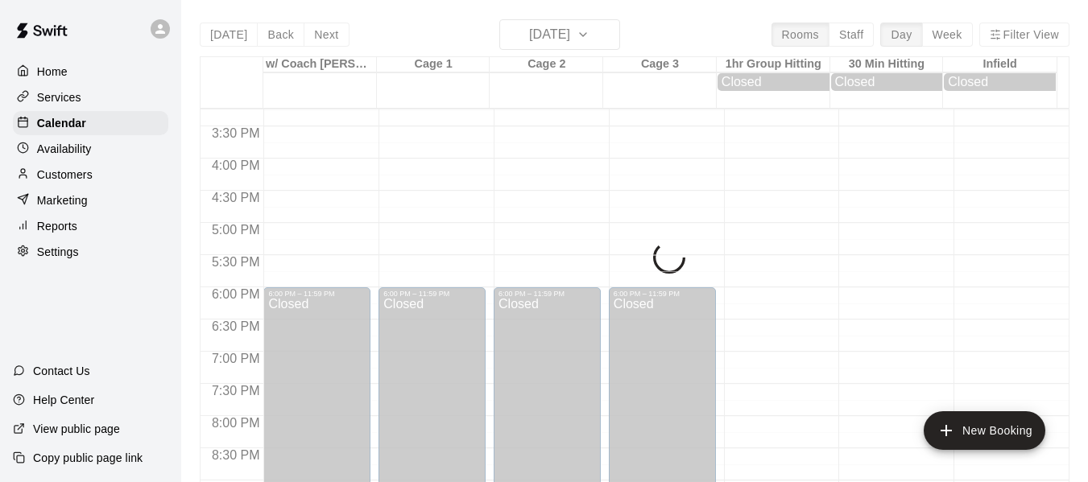
scroll to position [955, 0]
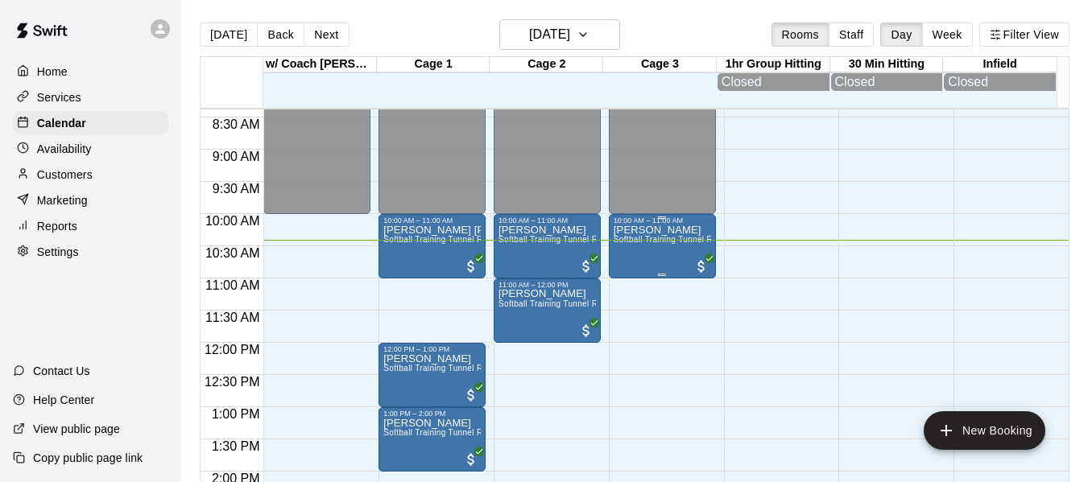
scroll to position [569, 0]
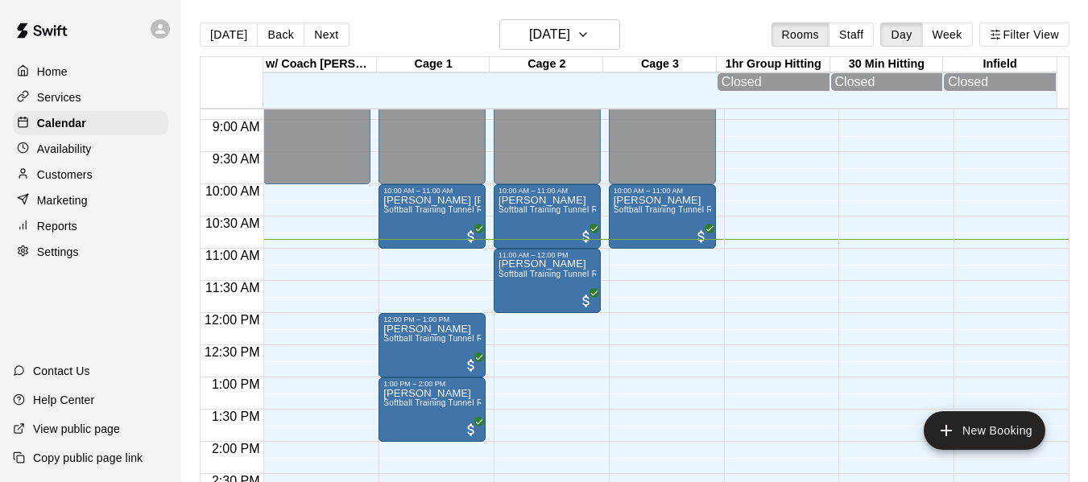
click at [80, 175] on p "Customers" at bounding box center [65, 175] width 56 height 16
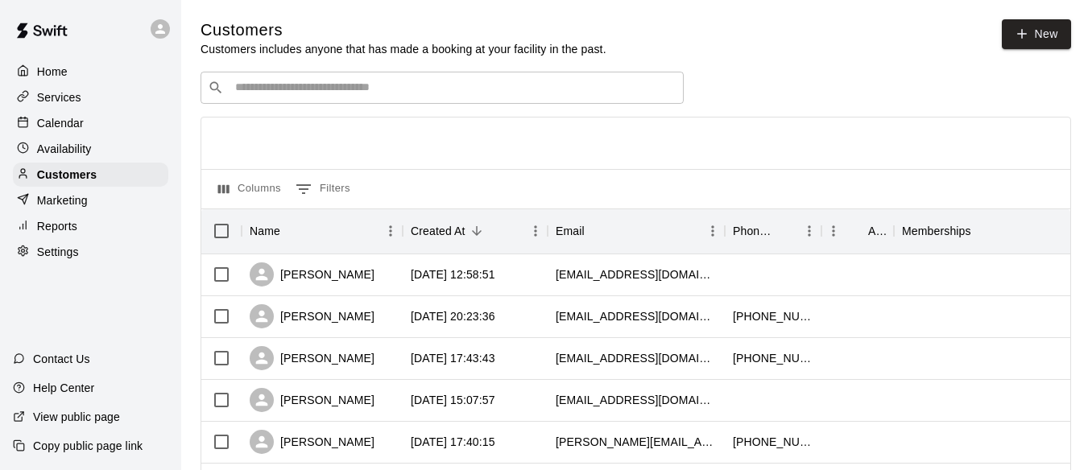
click at [311, 93] on input "Search customers by name or email" at bounding box center [453, 88] width 446 height 16
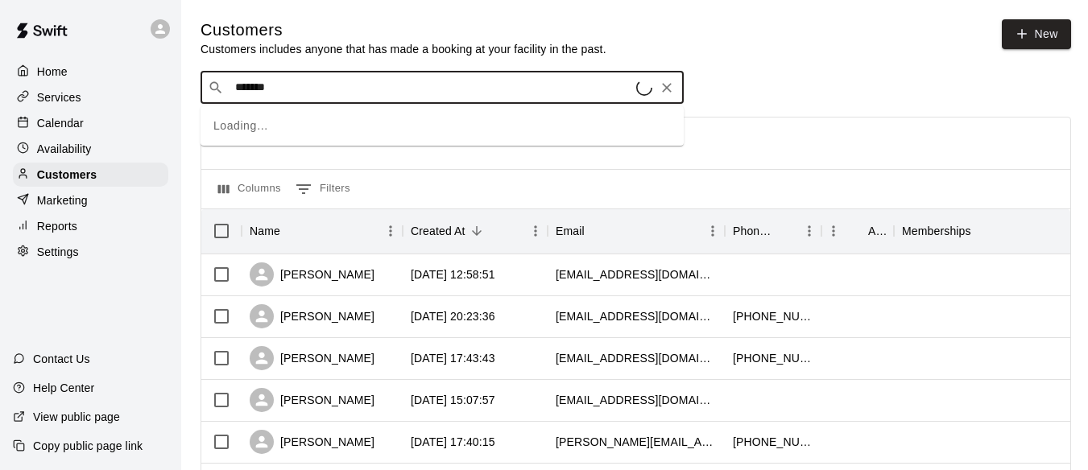
type input "********"
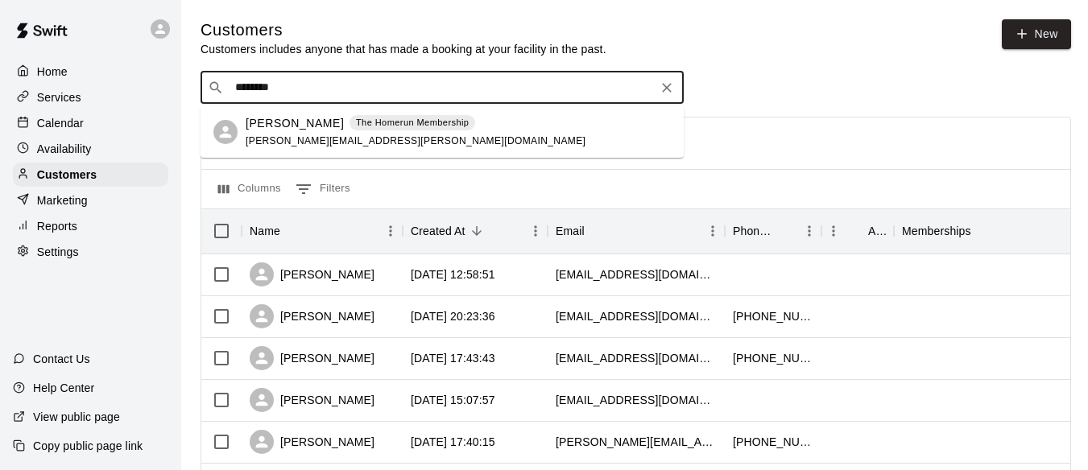
click at [269, 124] on p "Billy Mullarkey" at bounding box center [295, 123] width 98 height 17
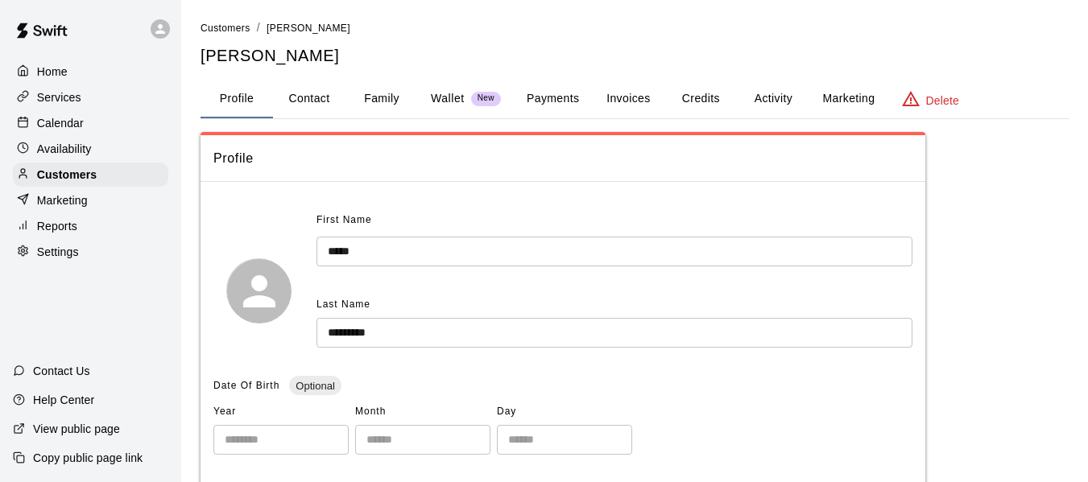
click at [325, 105] on button "Contact" at bounding box center [309, 99] width 72 height 39
select select "**"
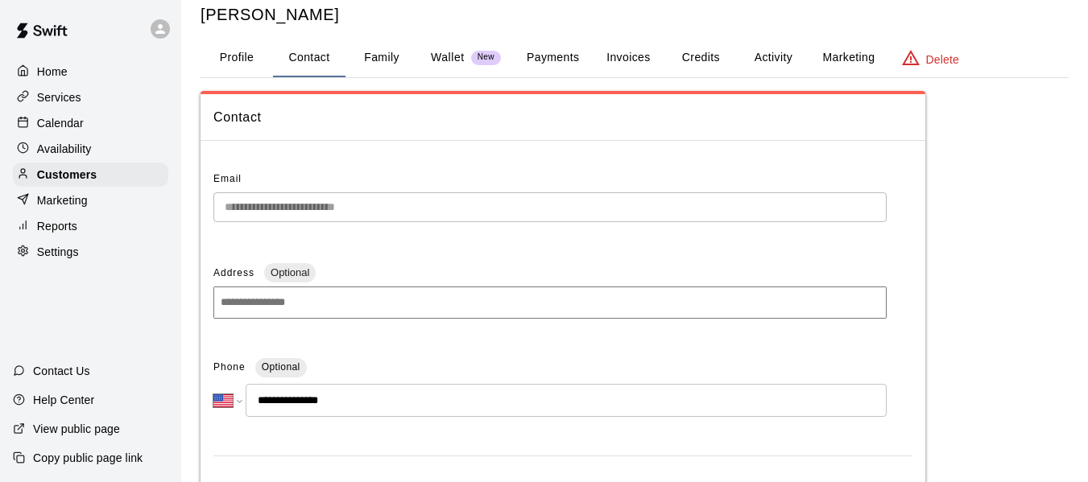
scroll to position [36, 0]
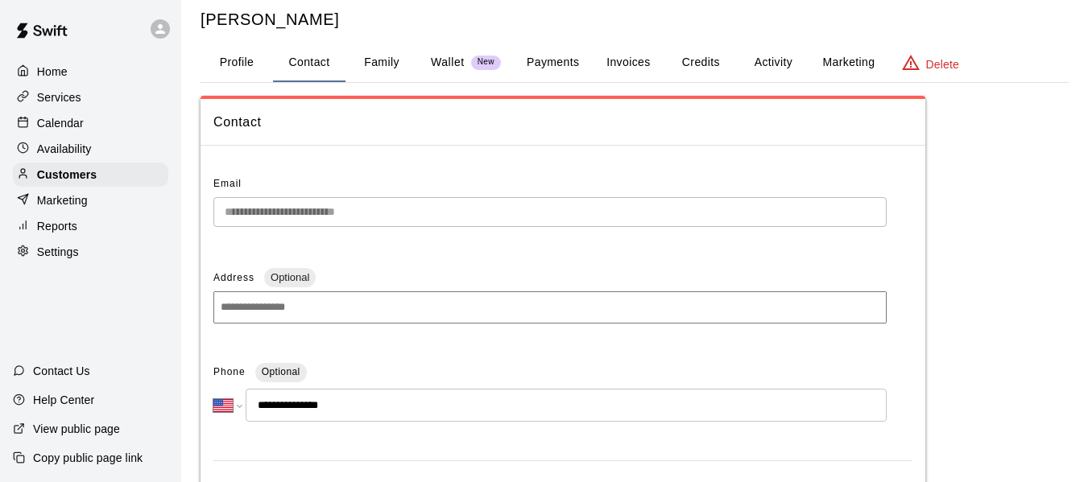
click at [403, 70] on button "Family" at bounding box center [381, 62] width 72 height 39
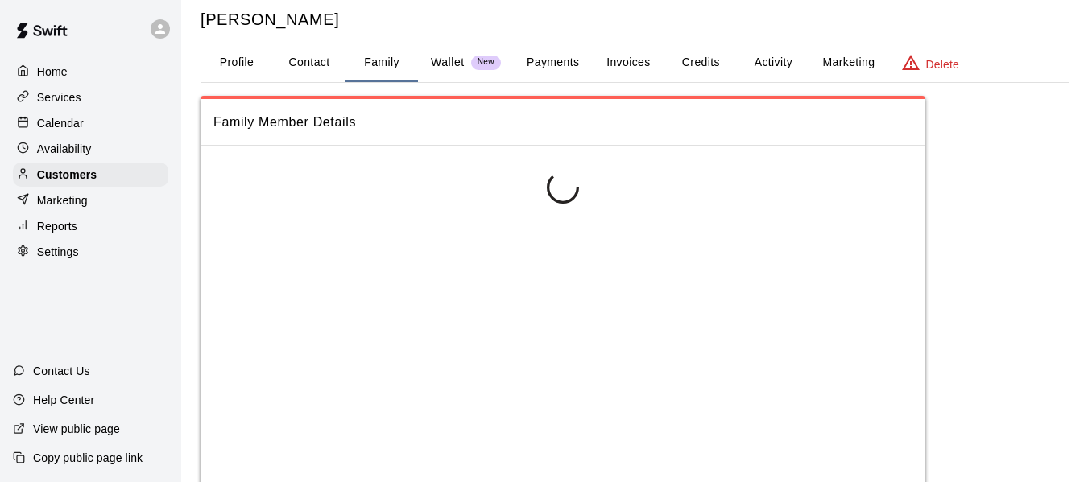
scroll to position [0, 0]
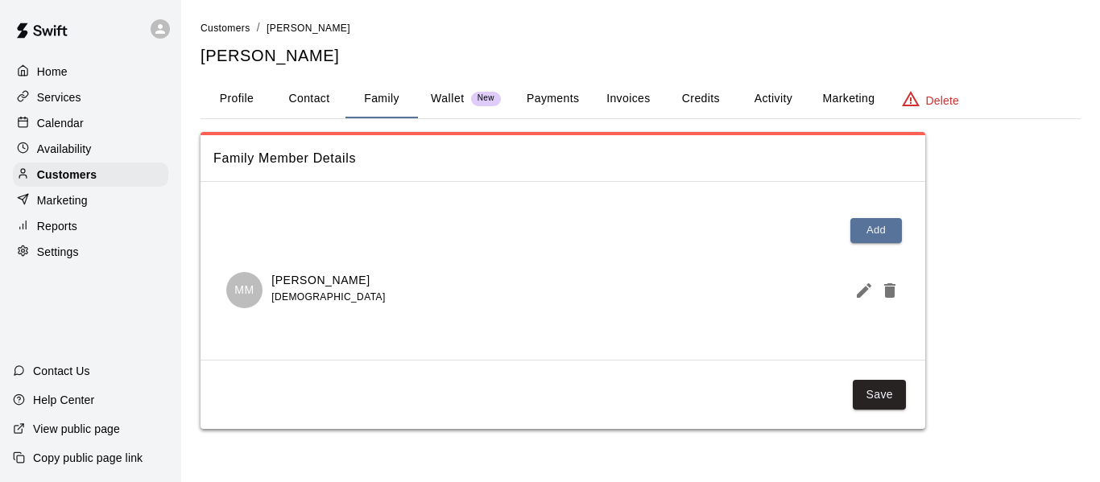
click at [443, 101] on p "Wallet" at bounding box center [448, 98] width 34 height 17
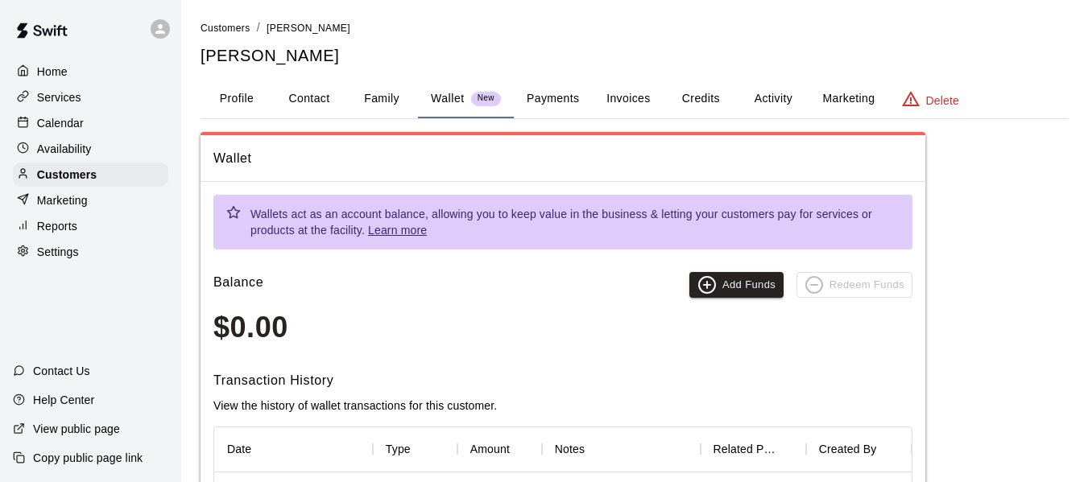
click at [559, 101] on button "Payments" at bounding box center [553, 99] width 78 height 39
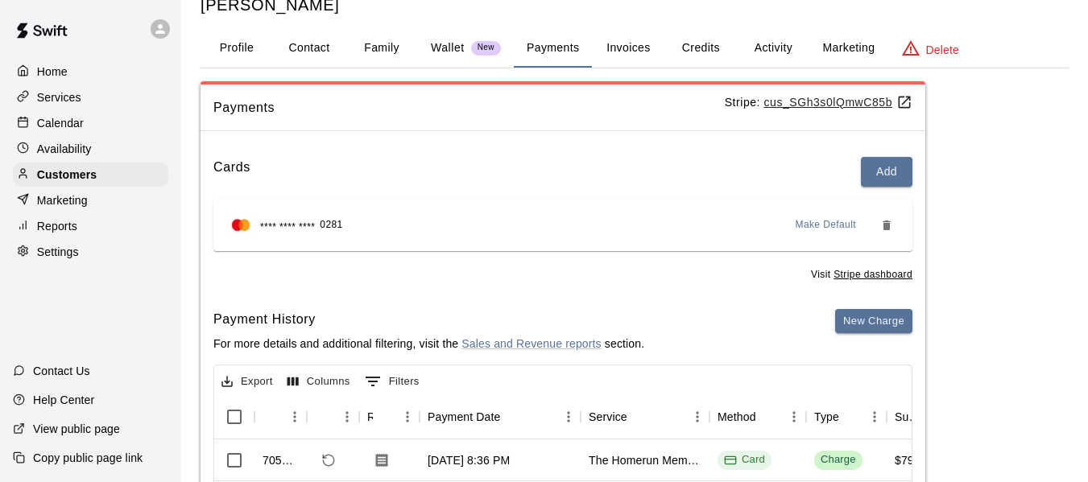
scroll to position [54, 0]
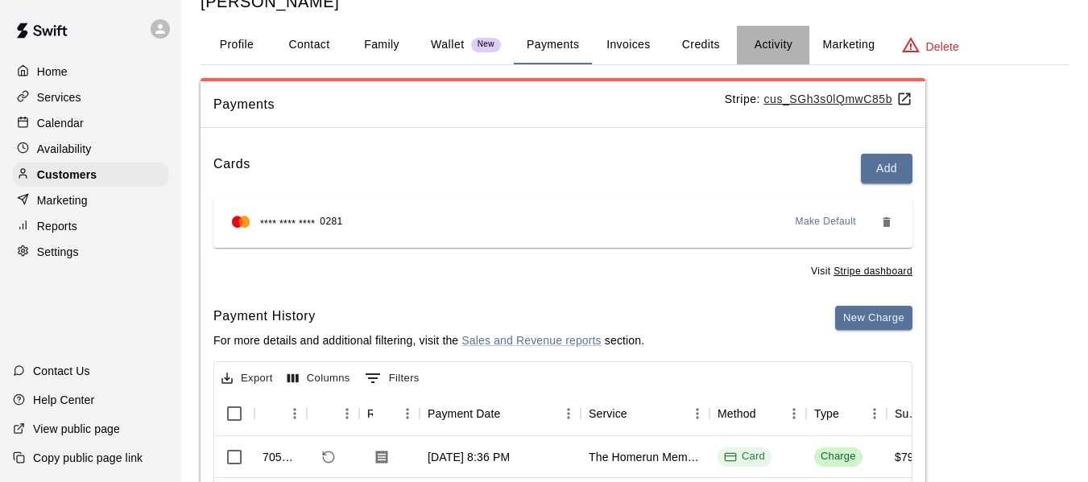
click at [758, 45] on button "Activity" at bounding box center [773, 45] width 72 height 39
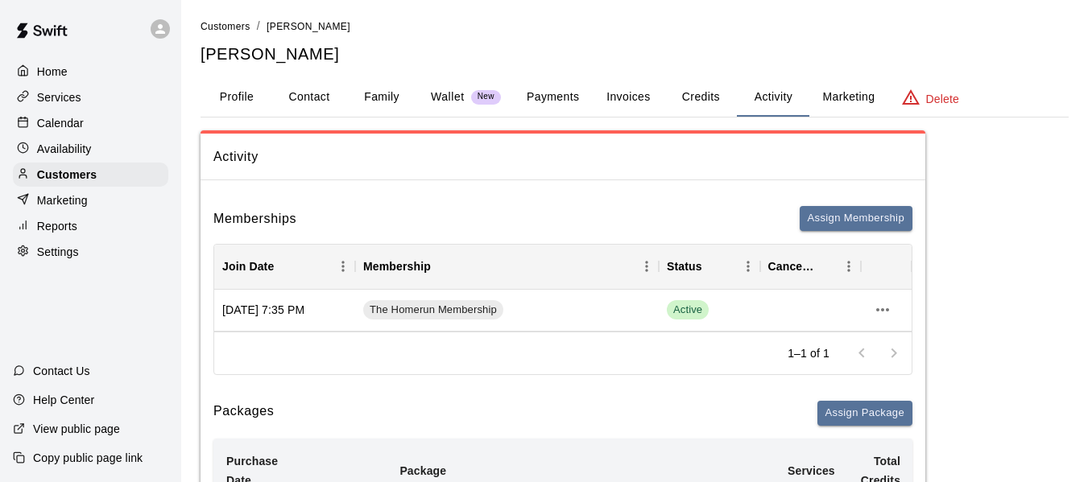
scroll to position [0, 0]
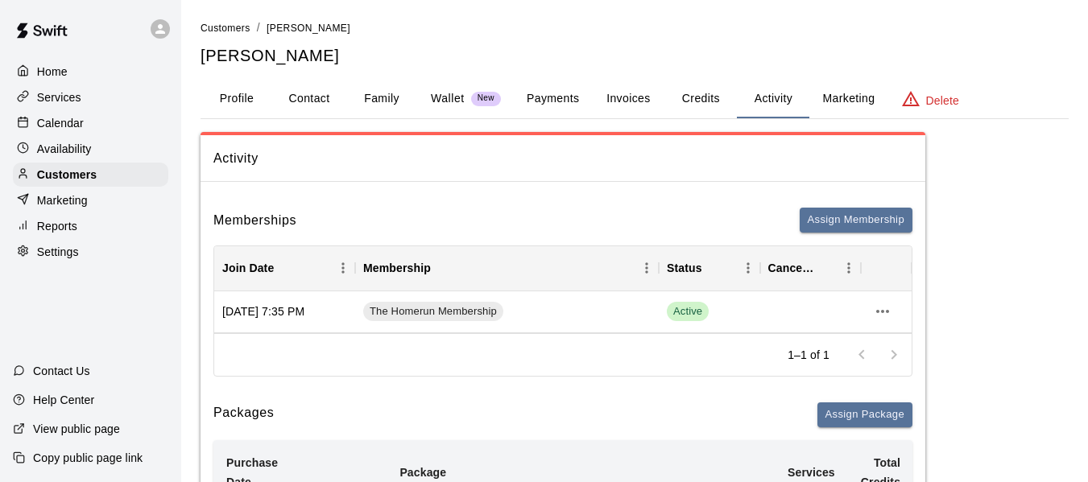
click at [74, 122] on p "Calendar" at bounding box center [60, 123] width 47 height 16
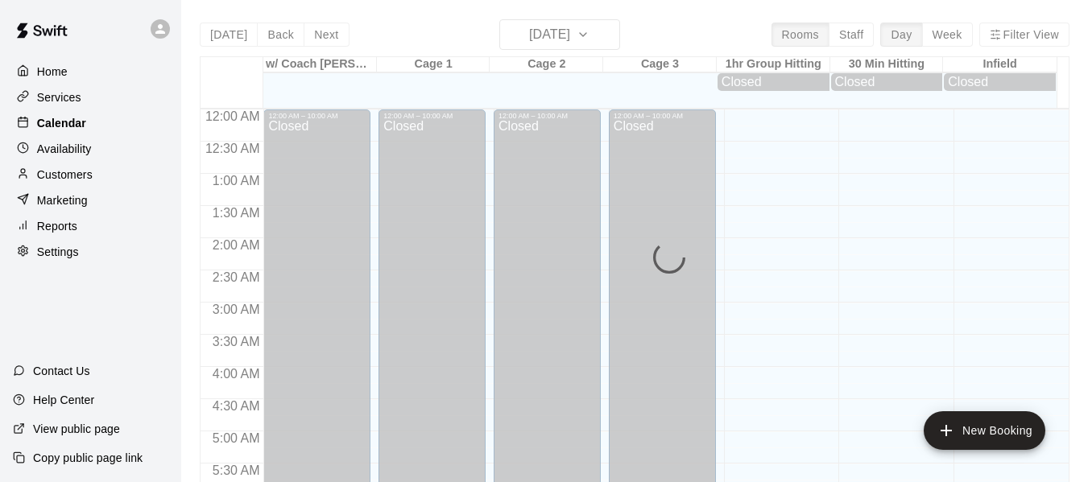
scroll to position [701, 0]
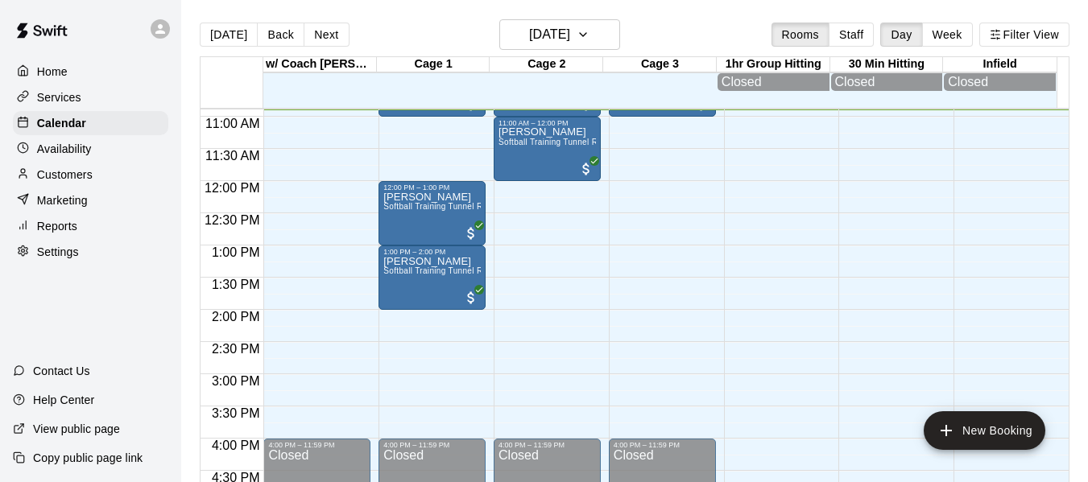
click at [68, 169] on div "Customers" at bounding box center [90, 175] width 155 height 24
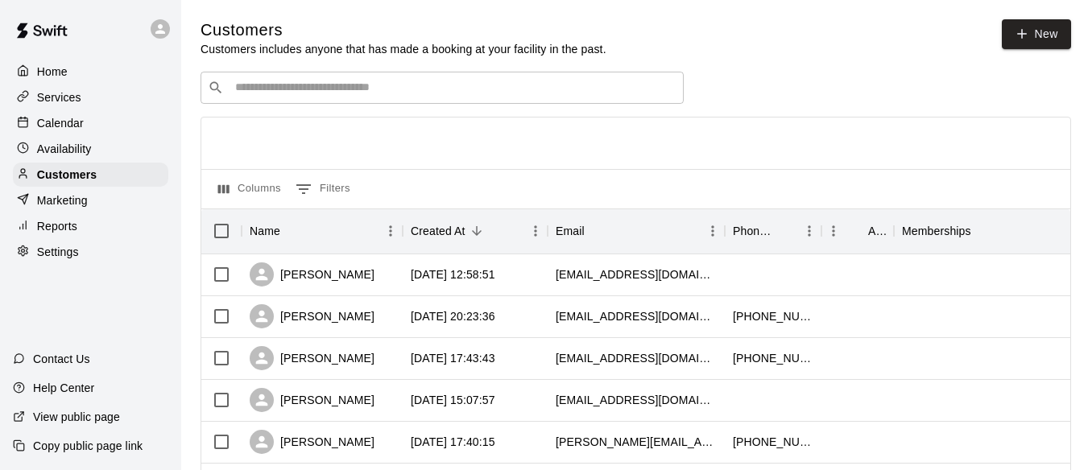
click at [302, 85] on input "Search customers by name or email" at bounding box center [453, 88] width 446 height 16
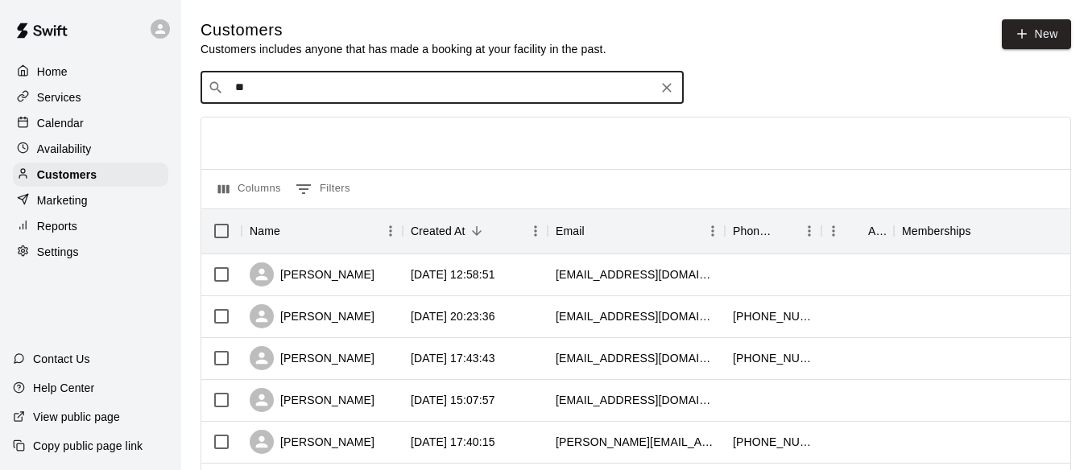
type input "*"
type input "****"
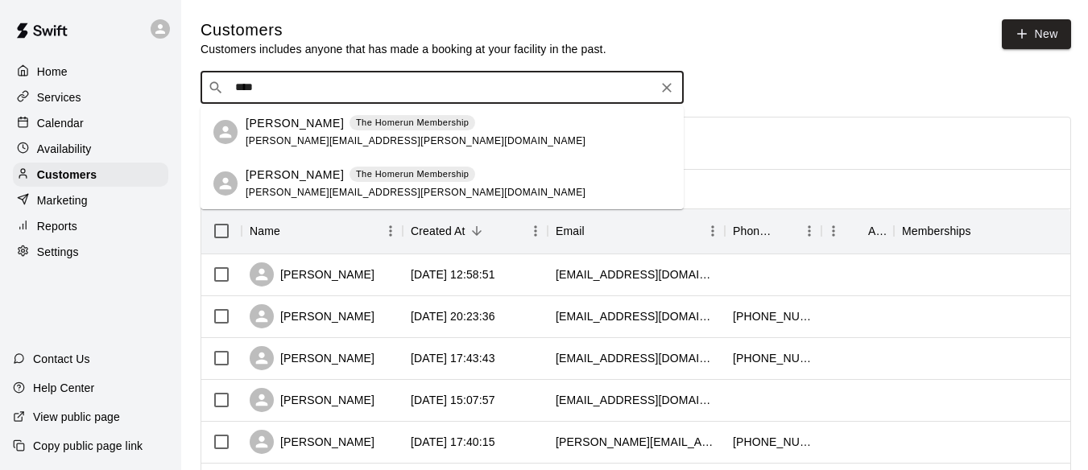
click at [278, 109] on div "Billy Mullarkey The Homerun Membership billy.mullarkey@comcast.net" at bounding box center [441, 132] width 483 height 52
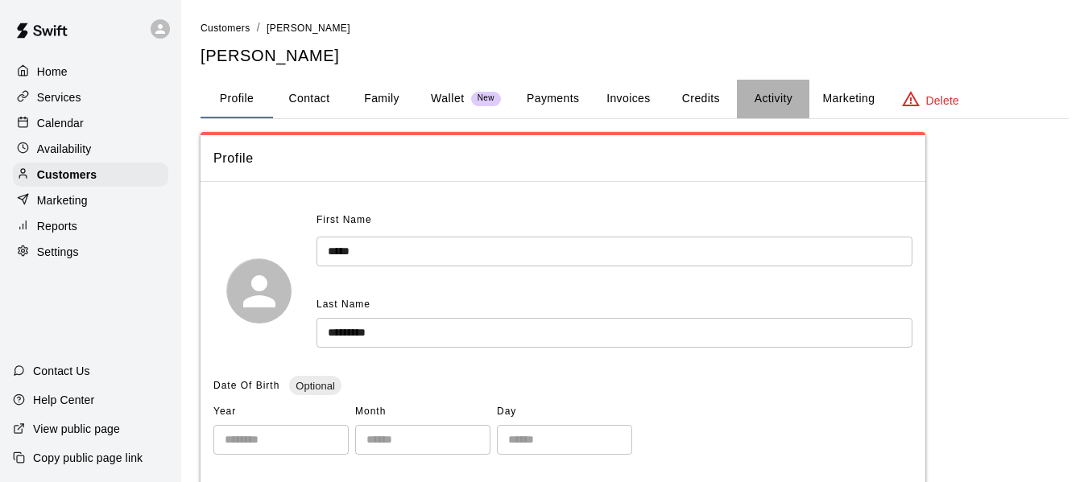
click at [770, 101] on button "Activity" at bounding box center [773, 99] width 72 height 39
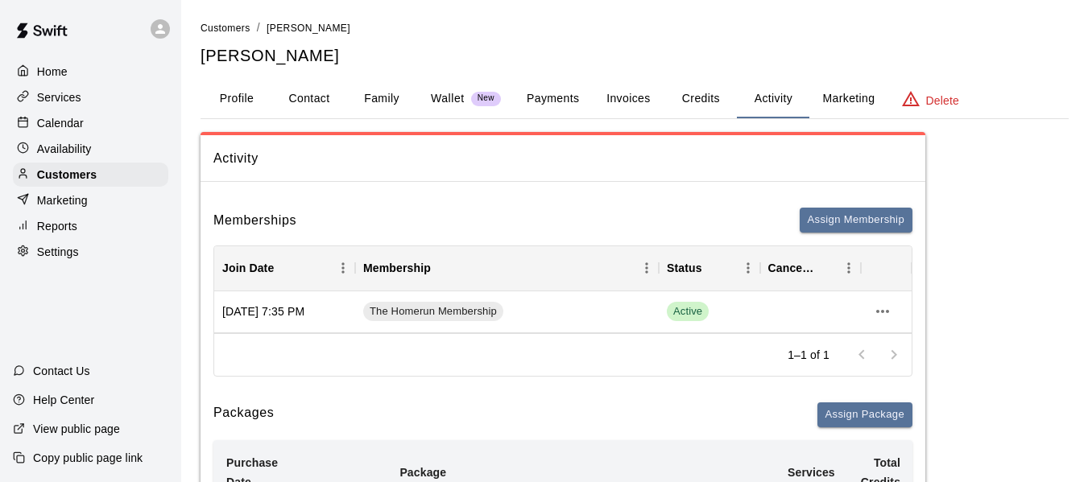
click at [254, 108] on button "Profile" at bounding box center [236, 99] width 72 height 39
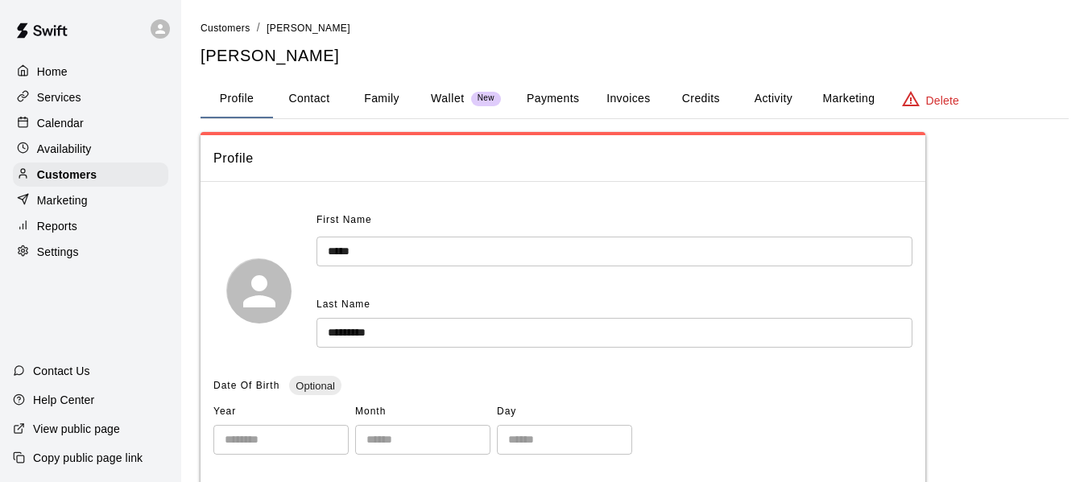
click at [328, 96] on button "Contact" at bounding box center [309, 99] width 72 height 39
select select "**"
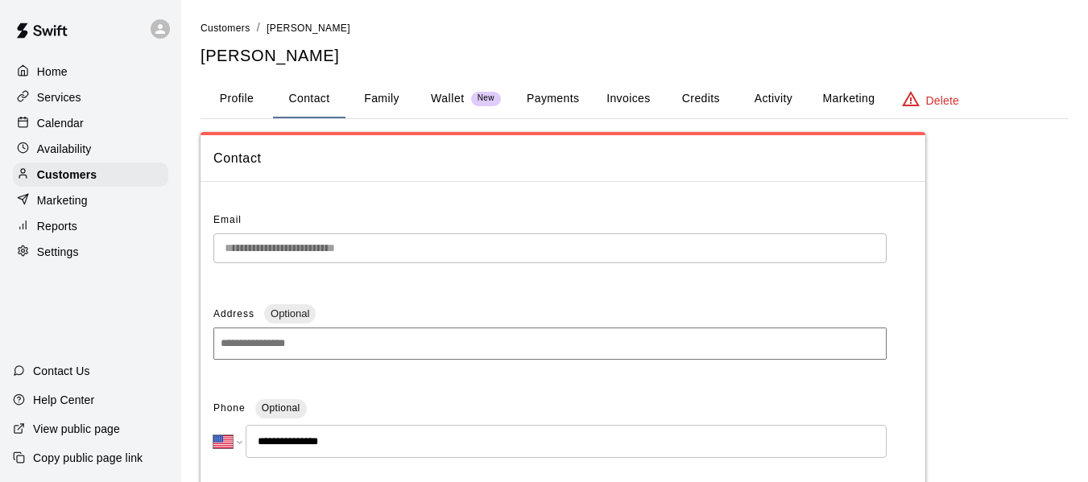
click at [787, 97] on button "Activity" at bounding box center [773, 99] width 72 height 39
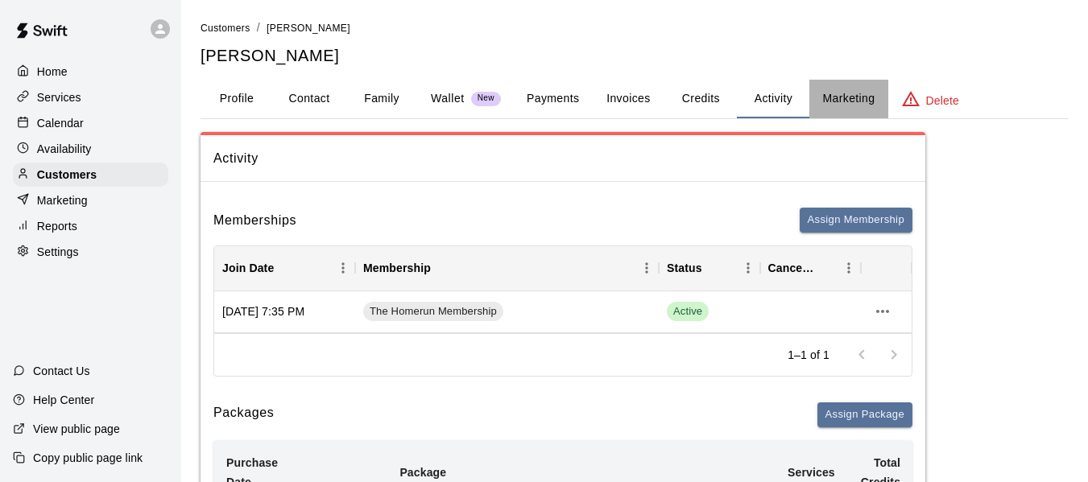
click at [854, 94] on button "Marketing" at bounding box center [848, 99] width 78 height 39
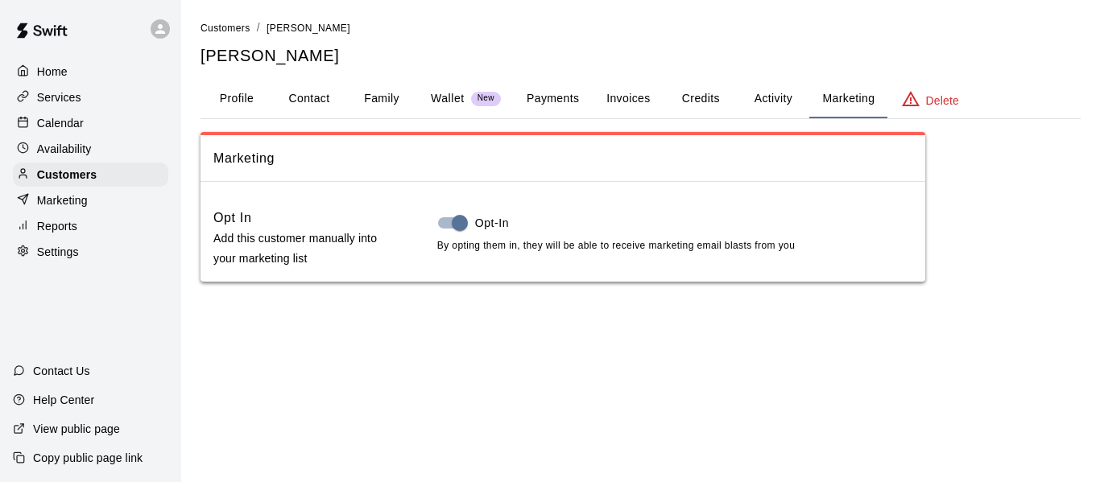
click at [771, 90] on button "Activity" at bounding box center [773, 99] width 72 height 39
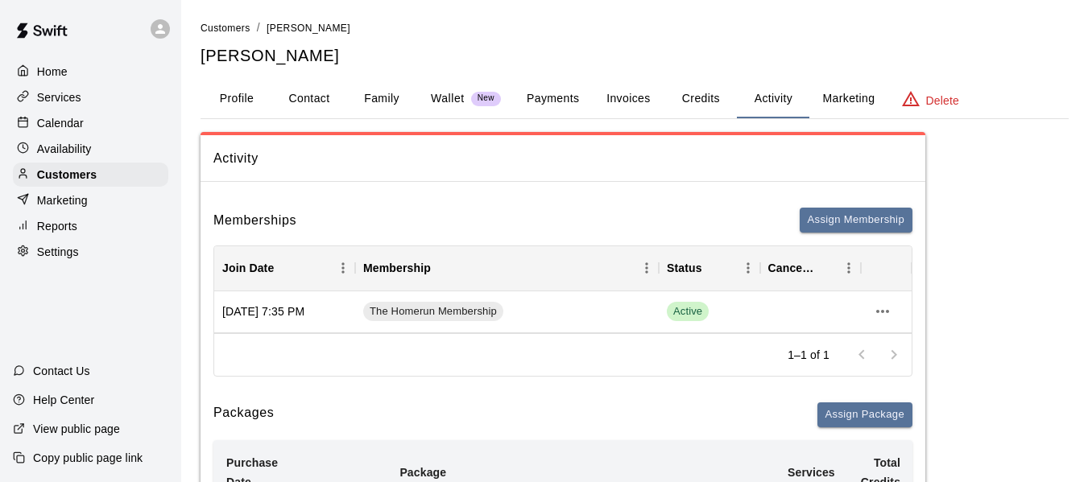
click at [697, 98] on button "Credits" at bounding box center [700, 99] width 72 height 39
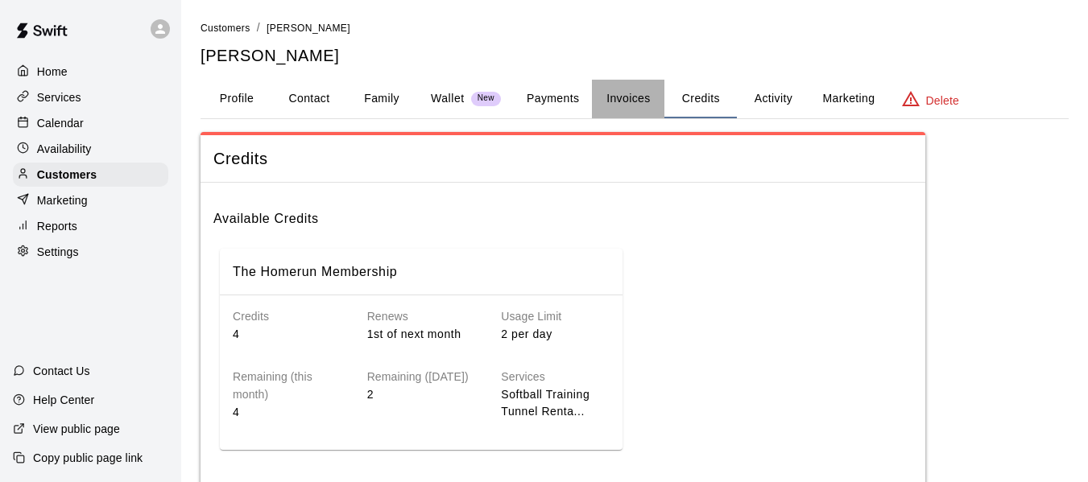
click at [628, 98] on button "Invoices" at bounding box center [628, 99] width 72 height 39
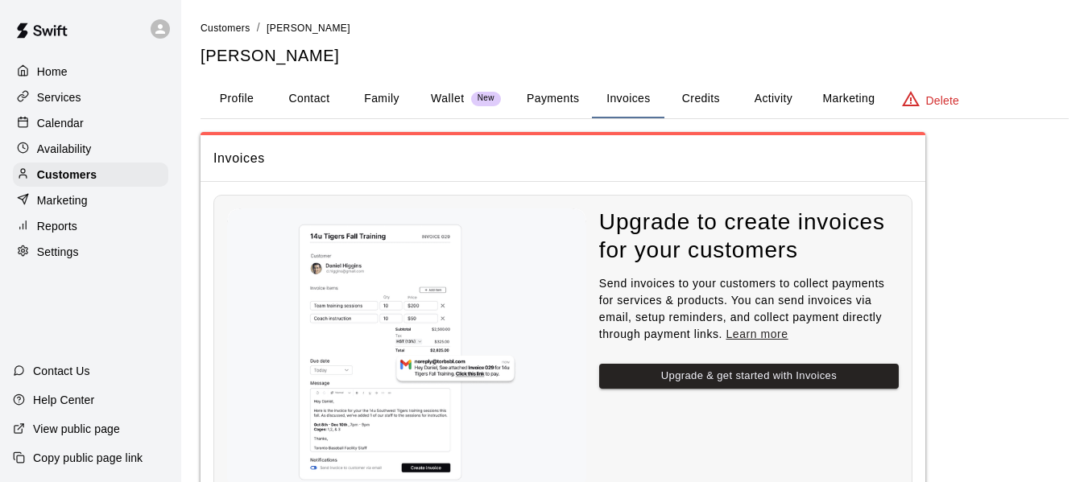
click at [63, 124] on p "Calendar" at bounding box center [60, 123] width 47 height 16
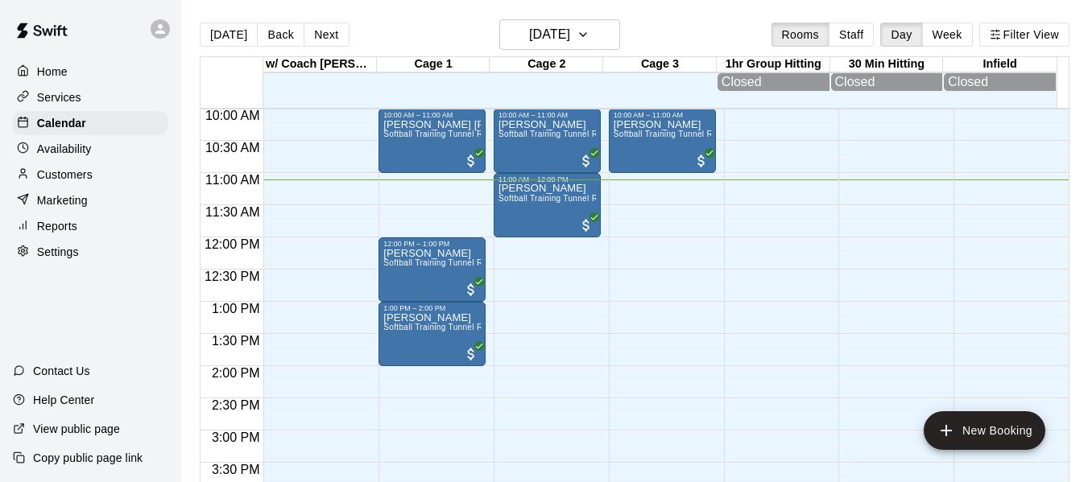
scroll to position [581, 0]
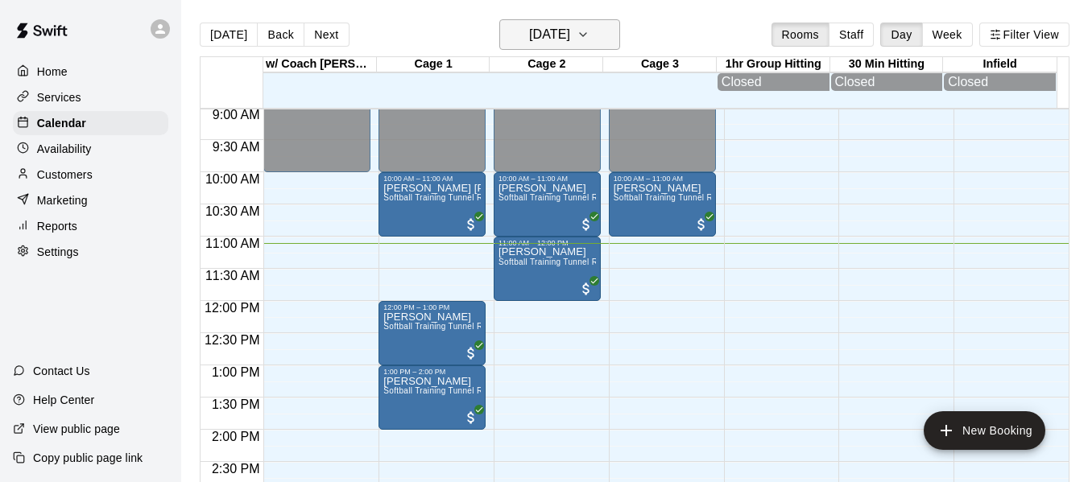
click at [591, 32] on button "[DATE]" at bounding box center [559, 34] width 121 height 31
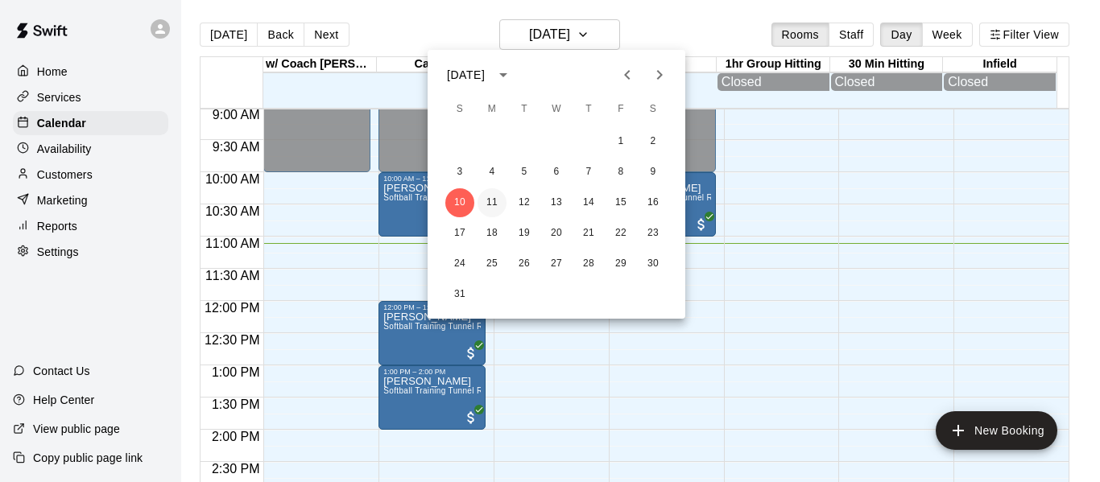
click at [488, 200] on button "11" at bounding box center [491, 202] width 29 height 29
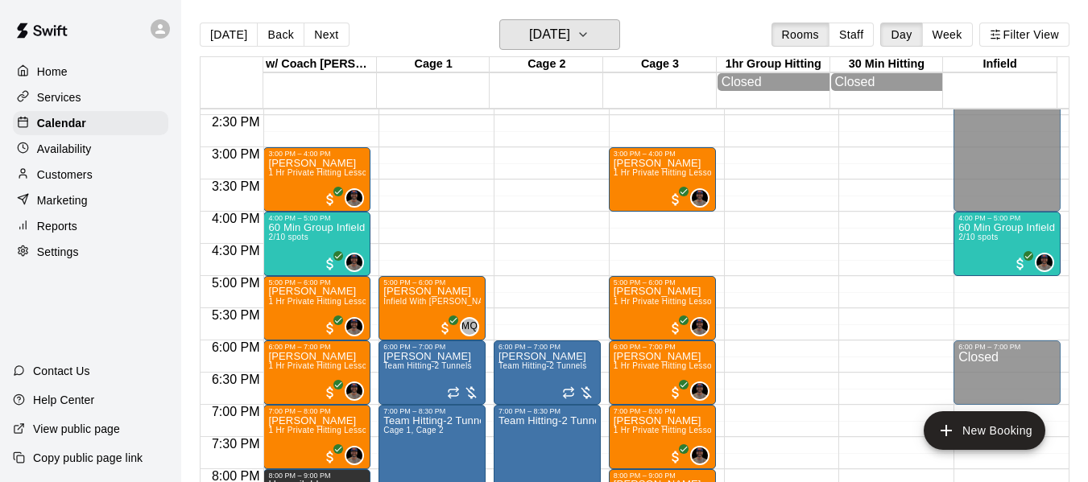
scroll to position [1038, 0]
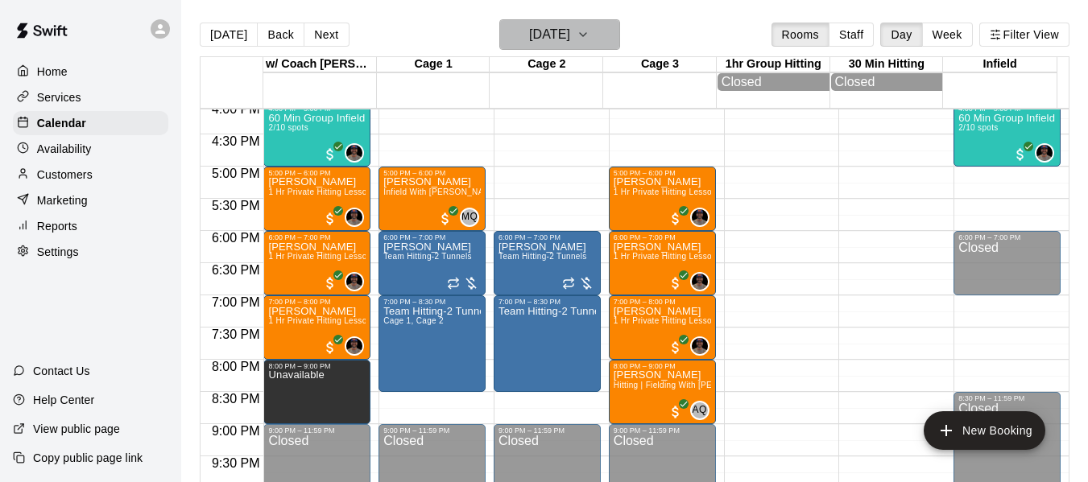
click at [589, 40] on icon "button" at bounding box center [582, 34] width 13 height 19
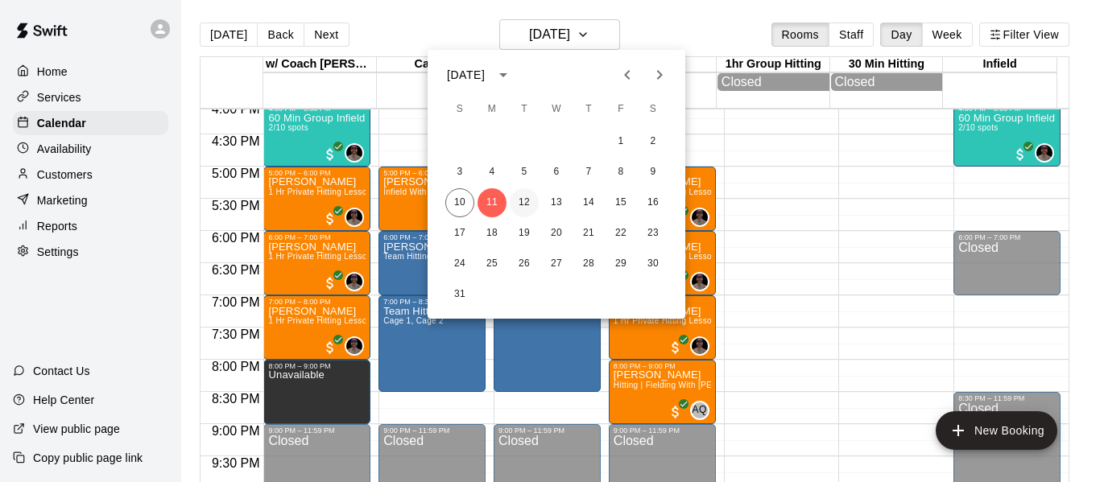
click at [519, 198] on button "12" at bounding box center [524, 202] width 29 height 29
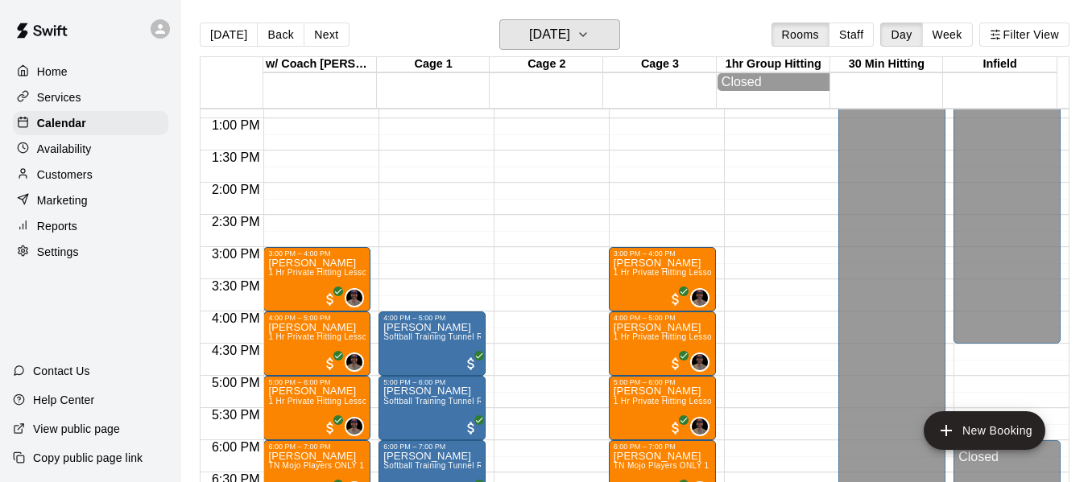
scroll to position [823, 0]
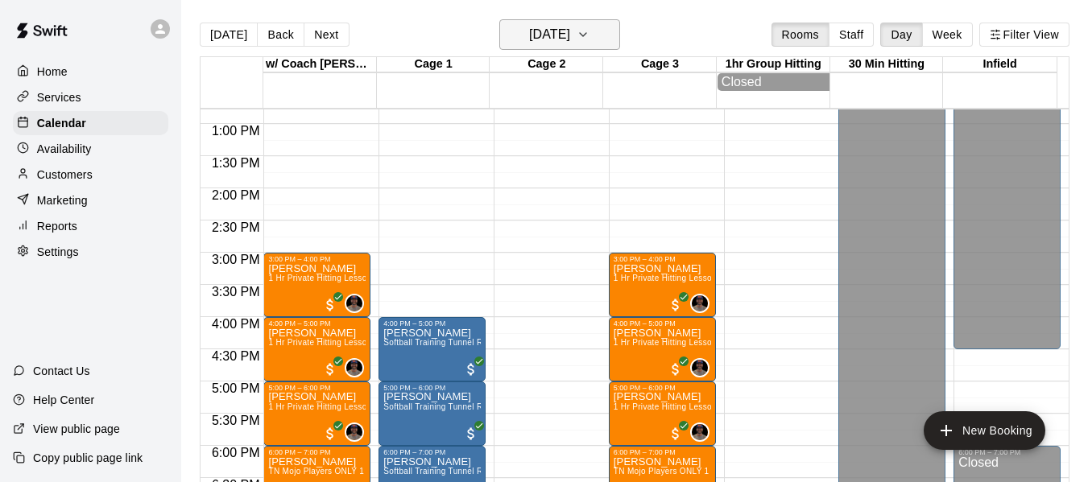
click at [619, 27] on button "Tuesday Aug 12" at bounding box center [559, 34] width 121 height 31
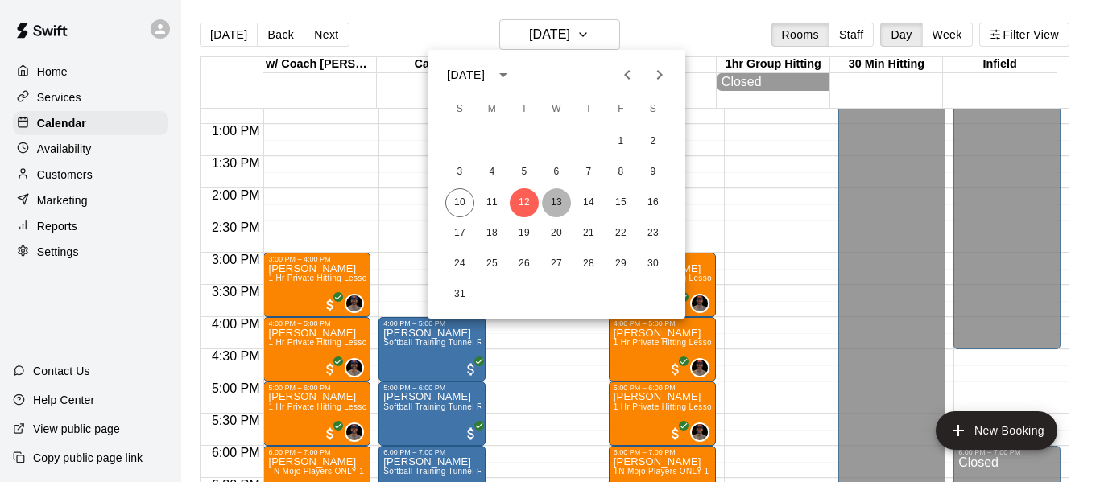
click at [547, 201] on button "13" at bounding box center [556, 202] width 29 height 29
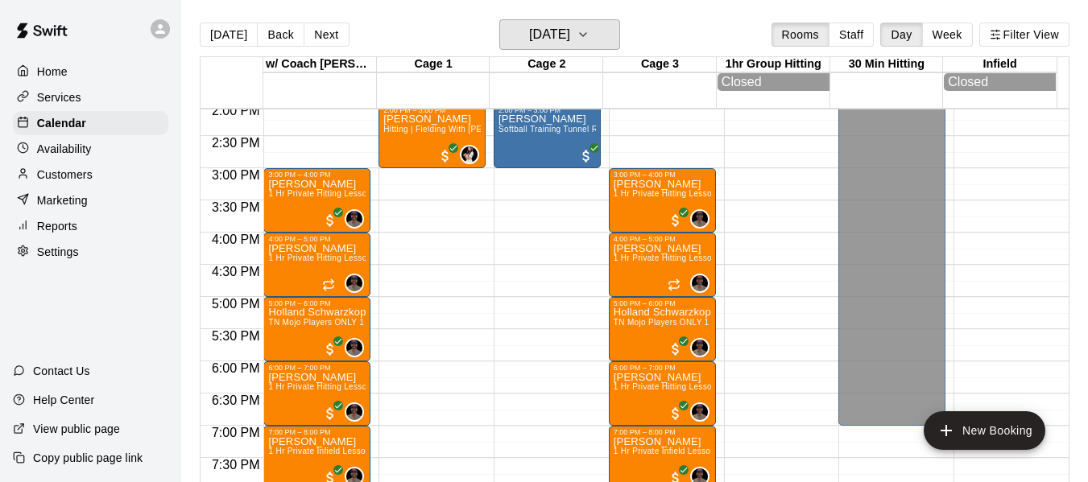
scroll to position [903, 0]
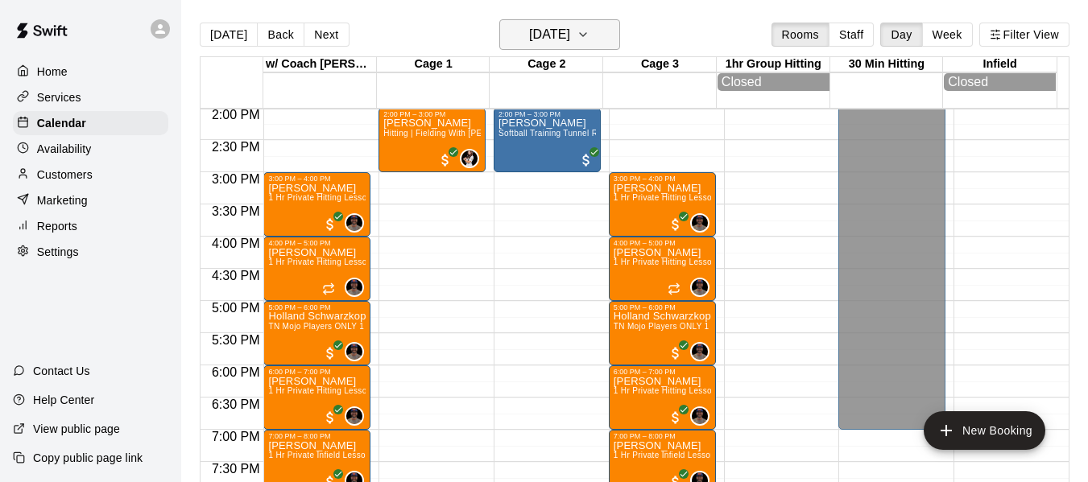
click at [589, 29] on icon "button" at bounding box center [582, 34] width 13 height 19
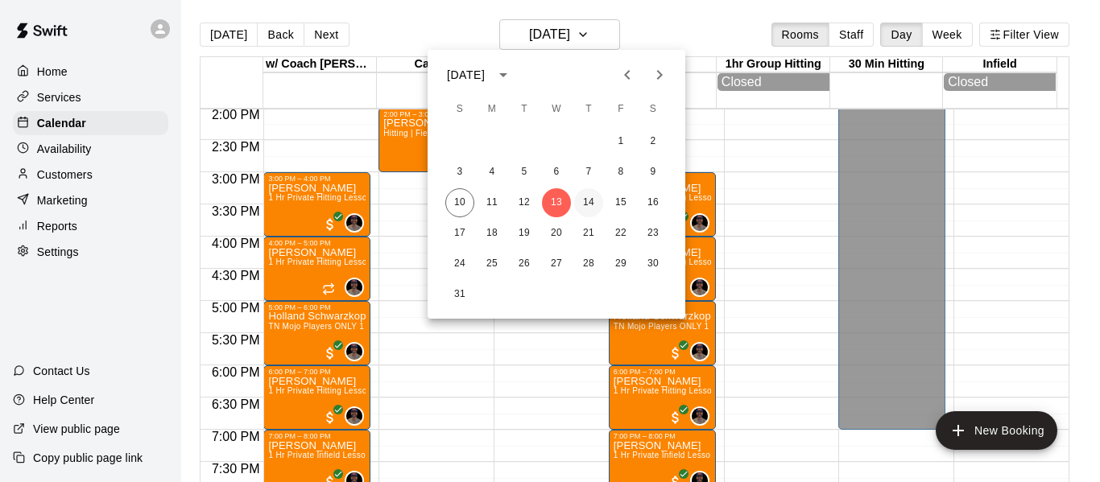
click at [590, 199] on button "14" at bounding box center [588, 202] width 29 height 29
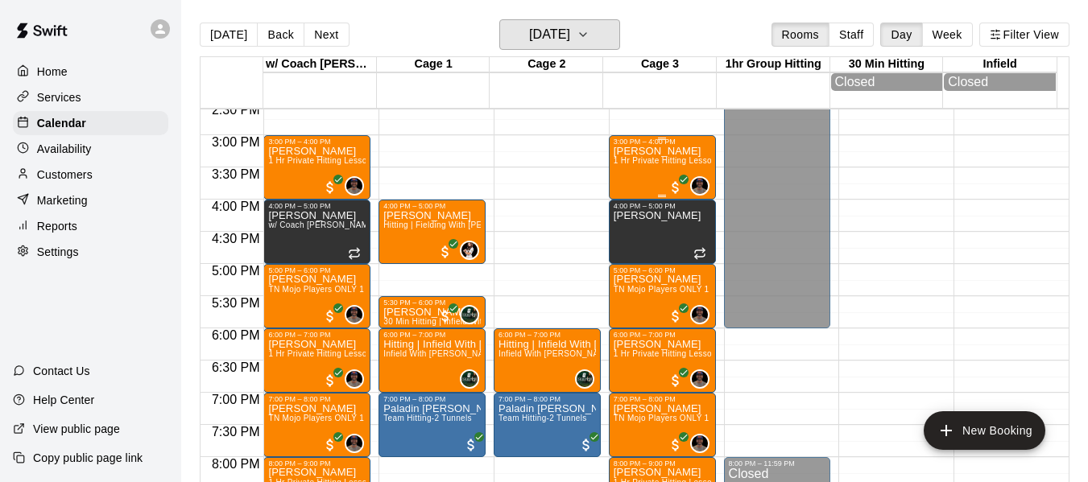
scroll to position [931, 0]
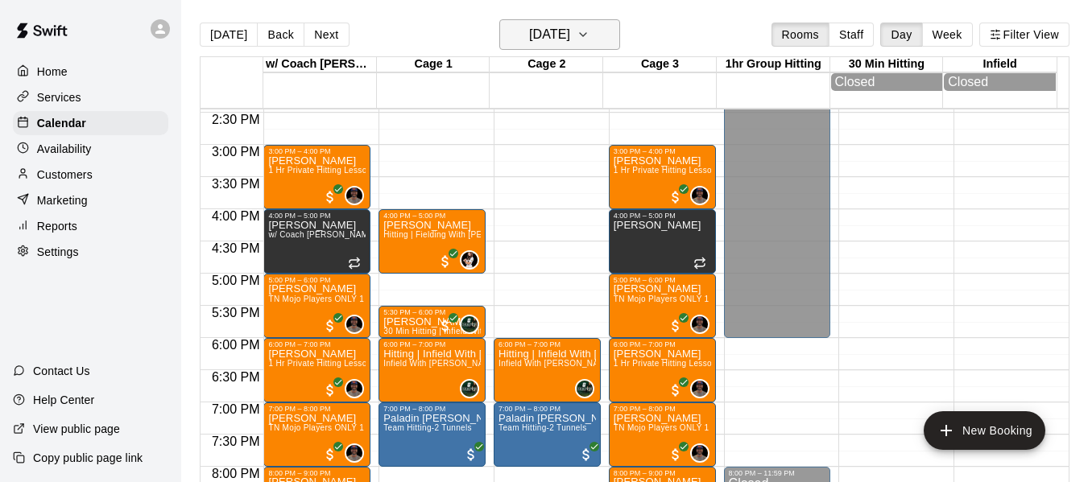
click at [589, 31] on icon "button" at bounding box center [582, 34] width 13 height 19
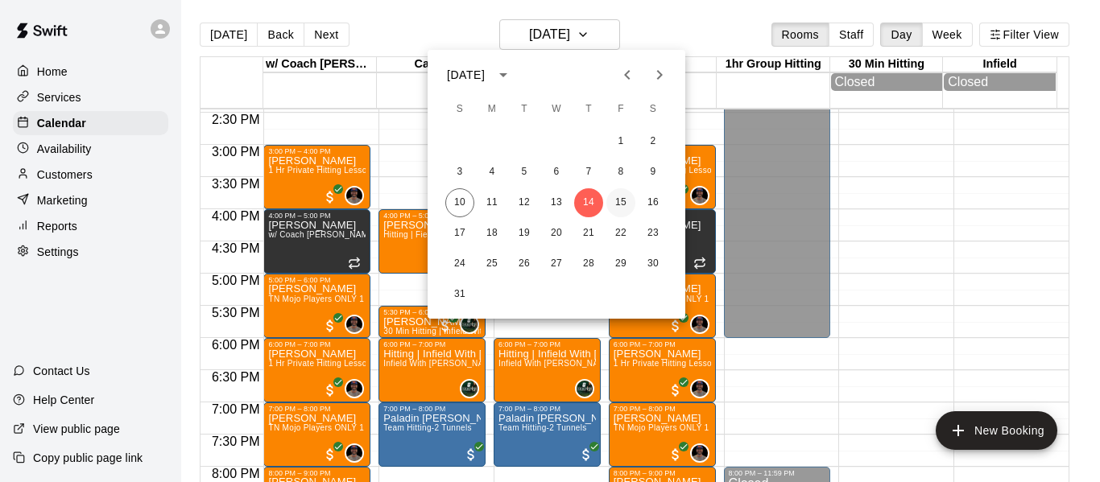
click at [617, 200] on button "15" at bounding box center [620, 202] width 29 height 29
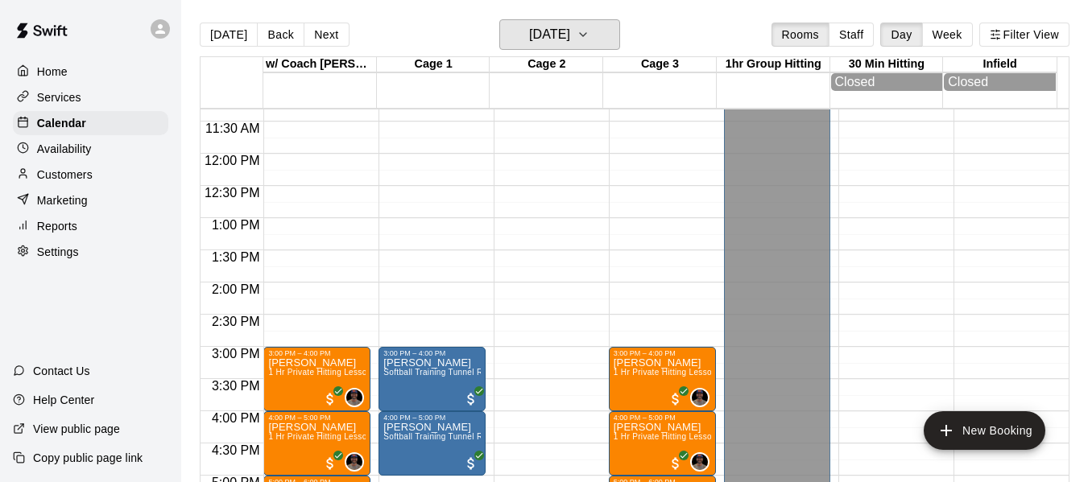
scroll to position [621, 0]
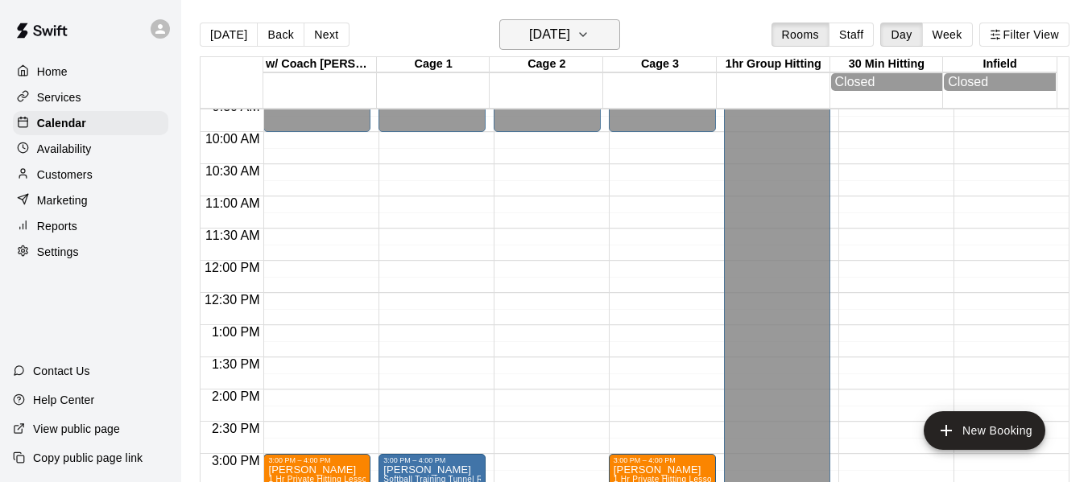
click at [589, 34] on icon "button" at bounding box center [582, 34] width 13 height 19
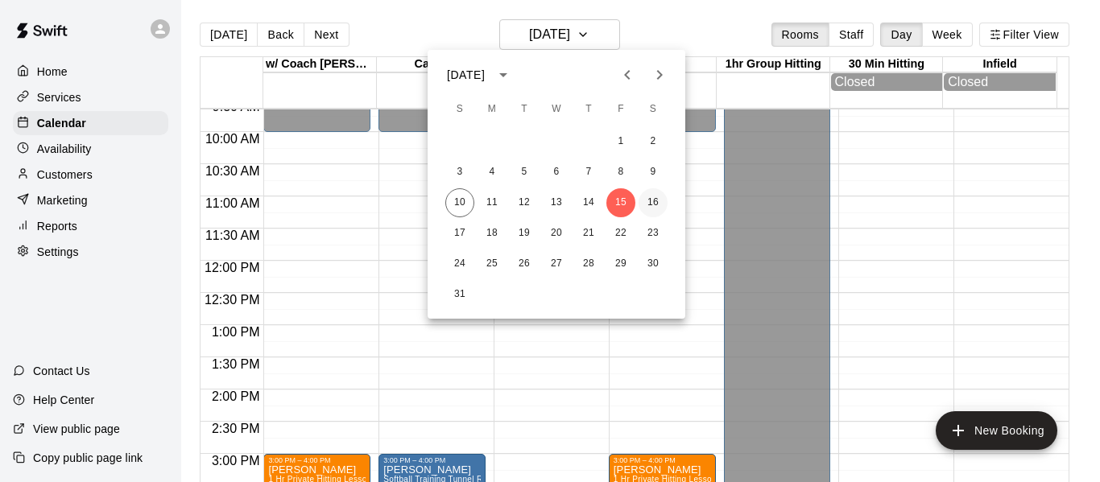
click at [651, 196] on button "16" at bounding box center [652, 202] width 29 height 29
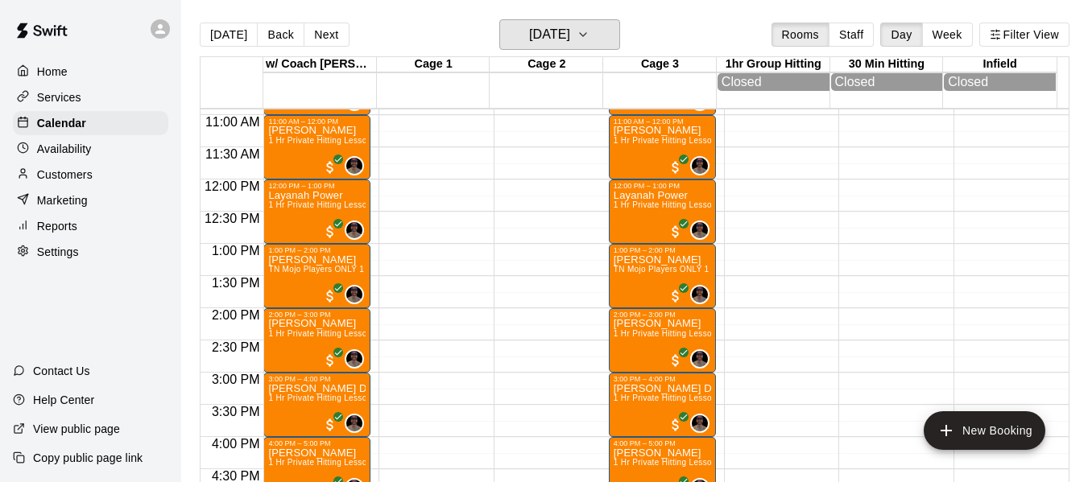
scroll to position [702, 0]
click at [586, 34] on icon "button" at bounding box center [583, 34] width 6 height 3
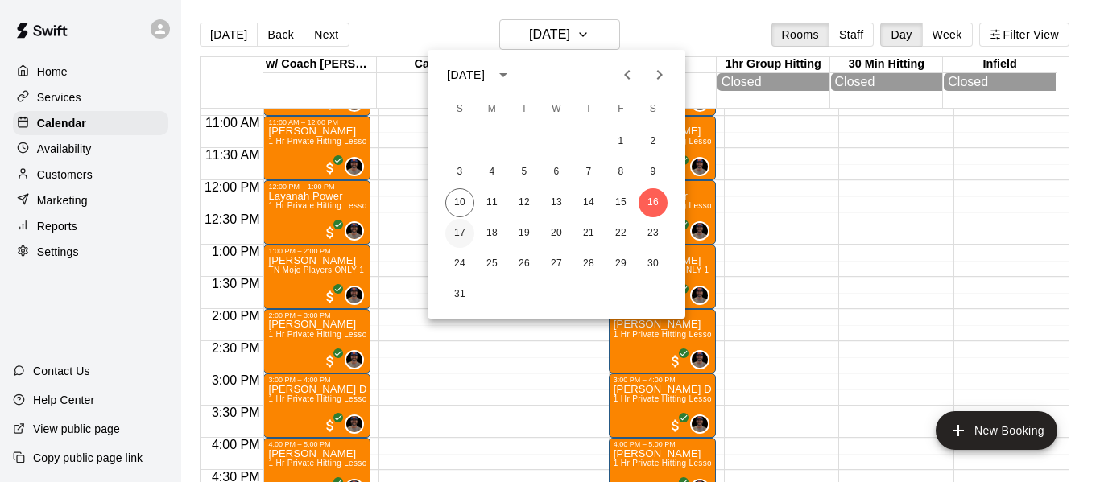
click at [449, 223] on button "17" at bounding box center [459, 233] width 29 height 29
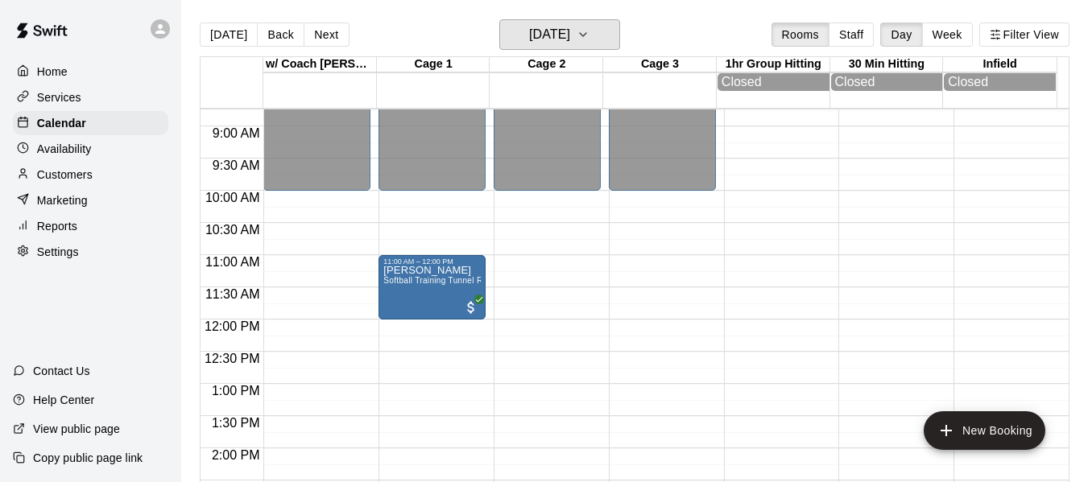
scroll to position [649, 0]
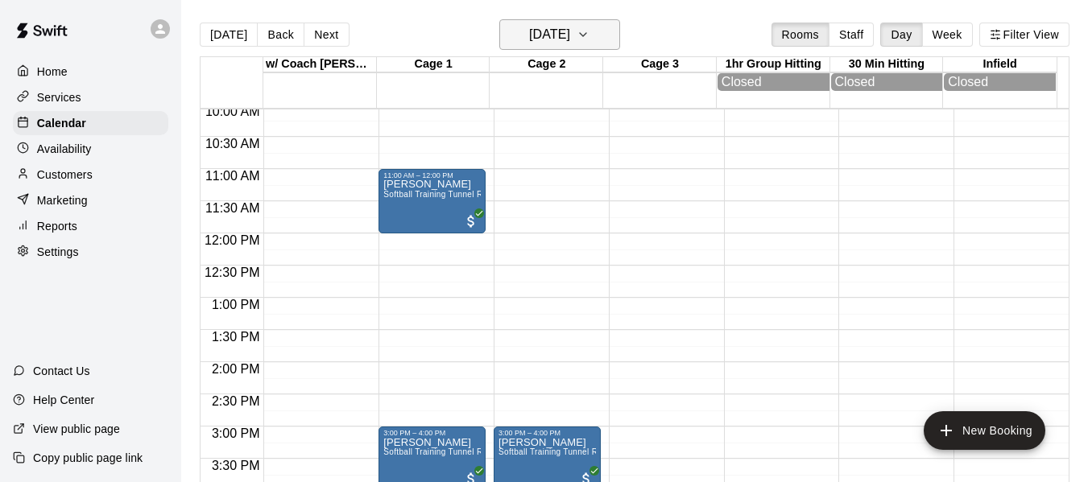
click at [594, 38] on button "Sunday Aug 17" at bounding box center [559, 34] width 121 height 31
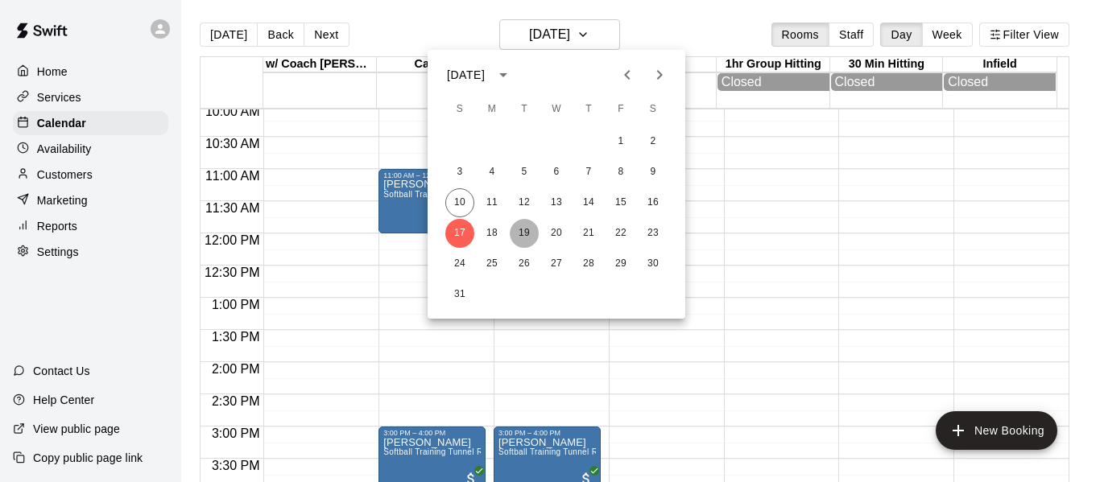
click at [516, 227] on button "19" at bounding box center [524, 233] width 29 height 29
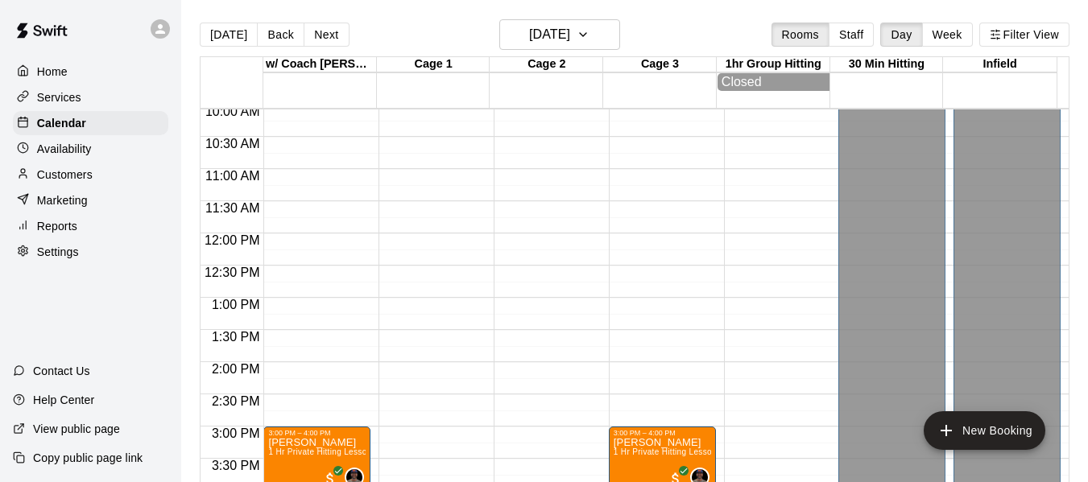
click at [609, 19] on main "Today Back Next Tuesday Aug 19 Rooms Staff Day Week Filter View w/ Coach Quinne…" at bounding box center [634, 254] width 906 height 508
click at [599, 38] on button "Tuesday Aug 19" at bounding box center [559, 34] width 121 height 31
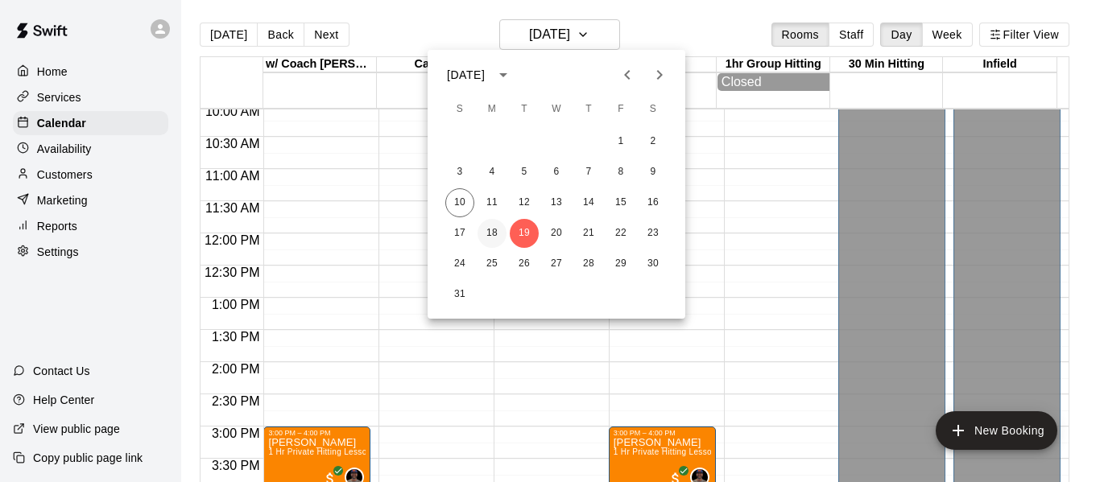
drag, startPoint x: 479, startPoint y: 231, endPoint x: 491, endPoint y: 233, distance: 12.2
click at [479, 232] on button "18" at bounding box center [491, 233] width 29 height 29
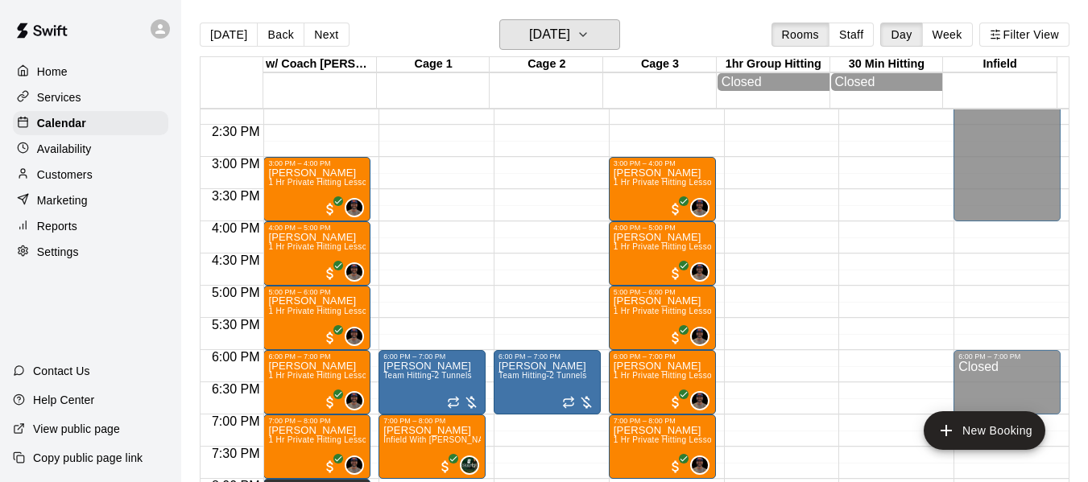
scroll to position [917, 0]
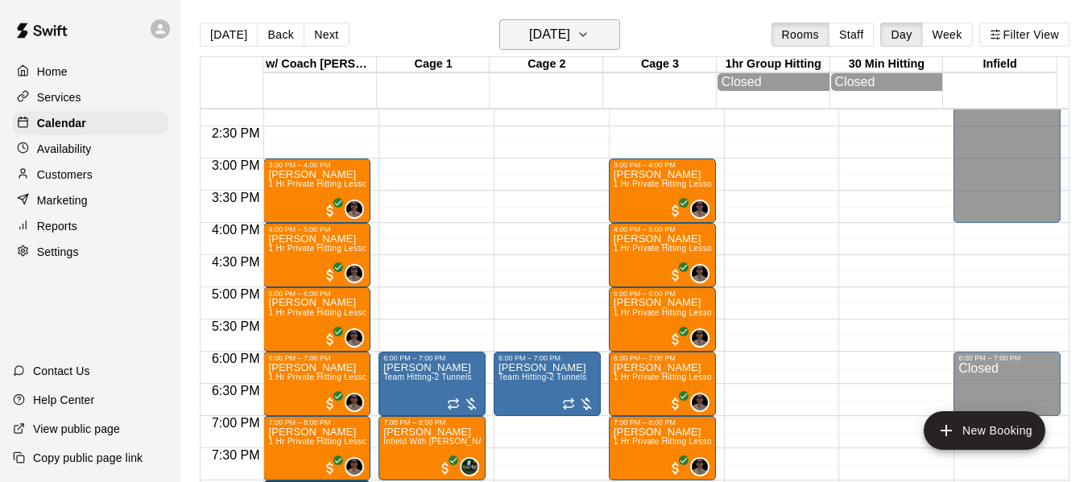
click at [611, 42] on button "Monday Aug 18" at bounding box center [559, 34] width 121 height 31
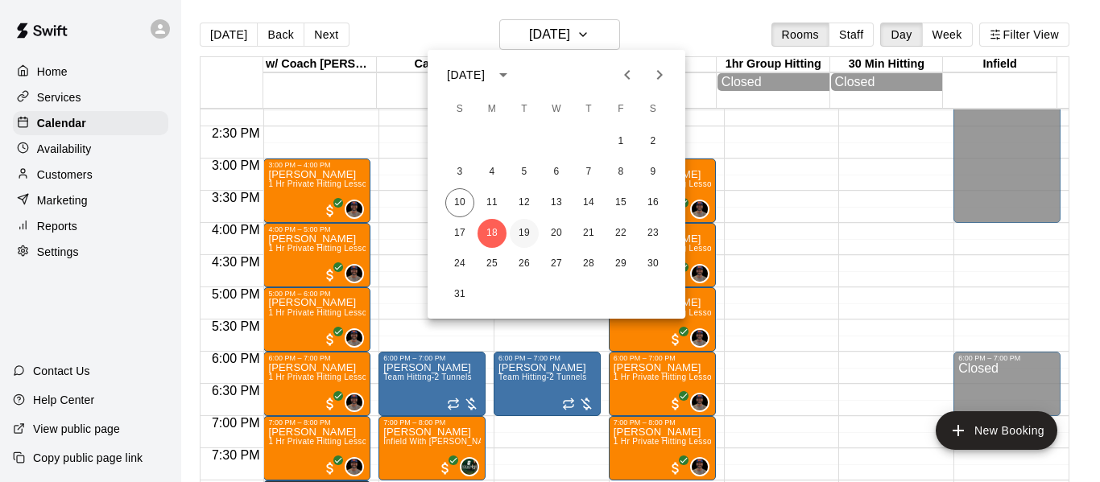
click at [525, 236] on button "19" at bounding box center [524, 233] width 29 height 29
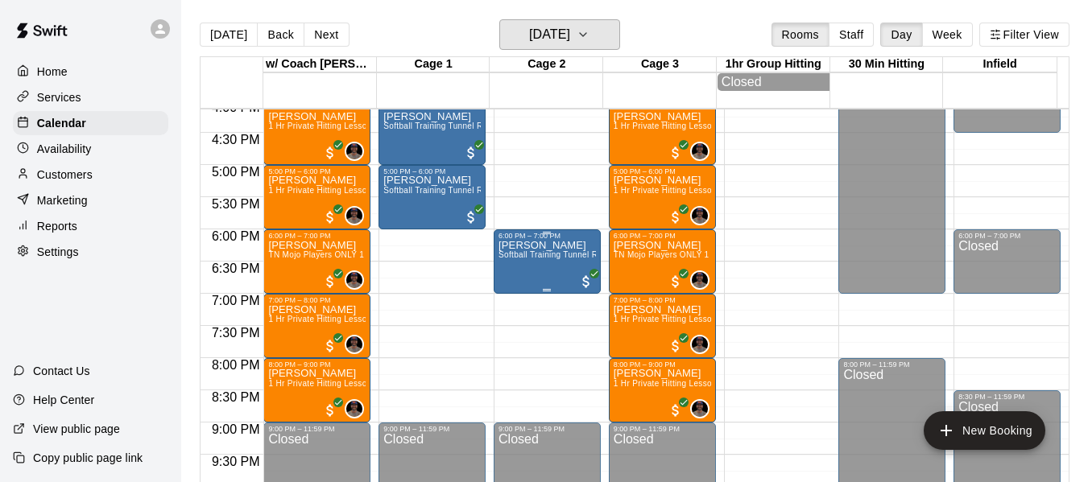
scroll to position [1078, 0]
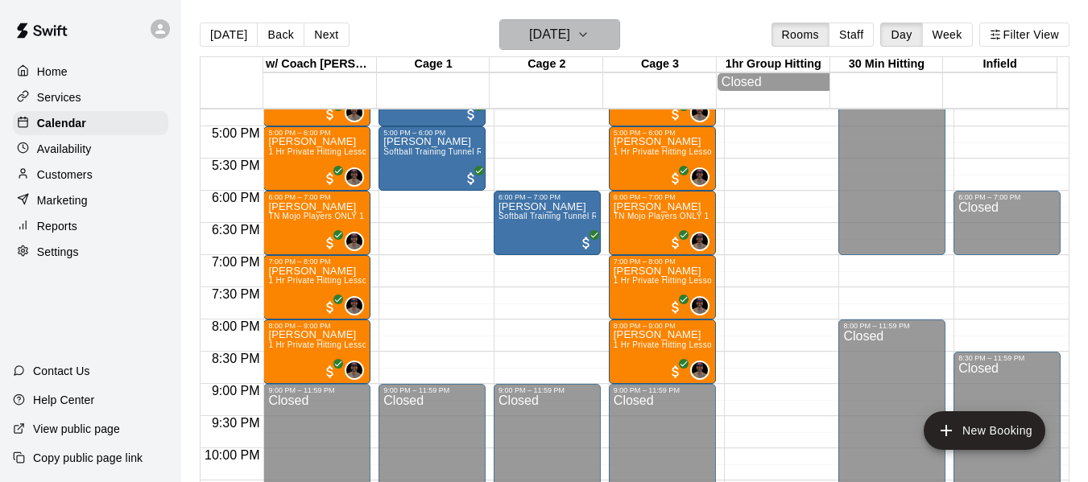
click at [586, 33] on icon "button" at bounding box center [583, 34] width 6 height 3
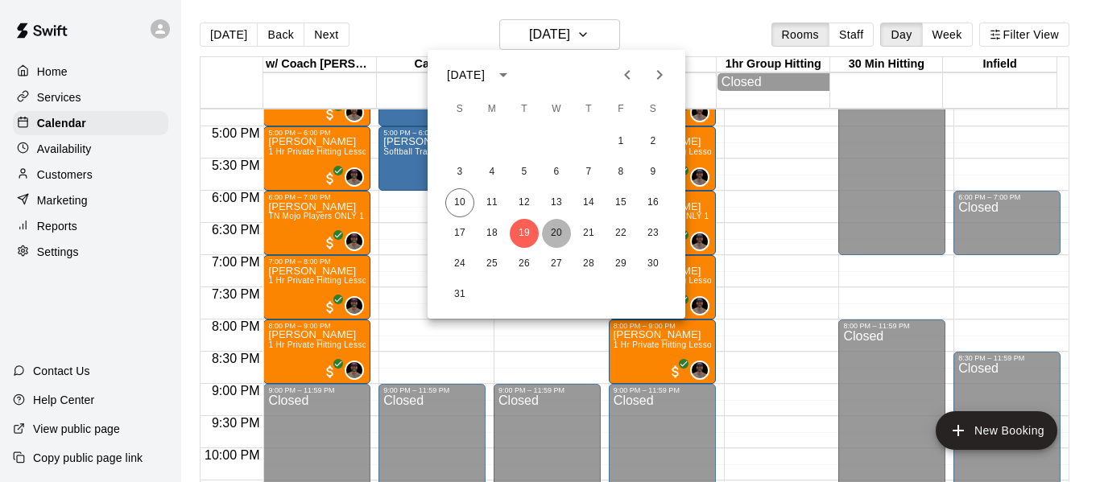
click at [563, 232] on button "20" at bounding box center [556, 233] width 29 height 29
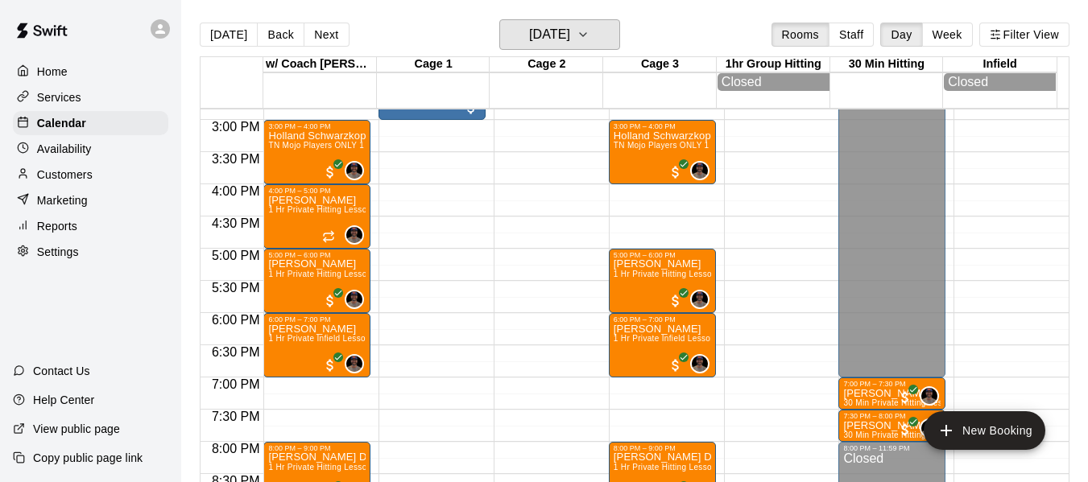
scroll to position [943, 0]
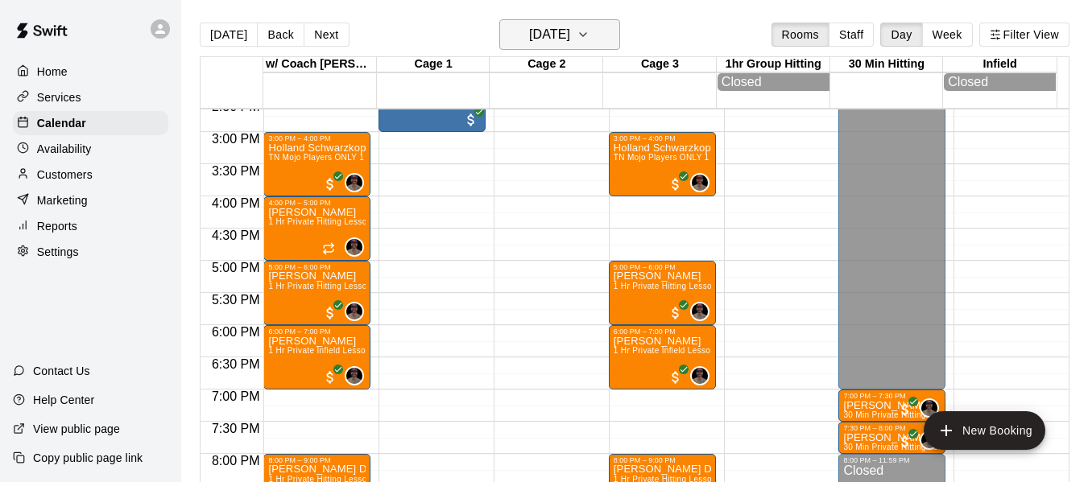
click at [589, 42] on icon "button" at bounding box center [582, 34] width 13 height 19
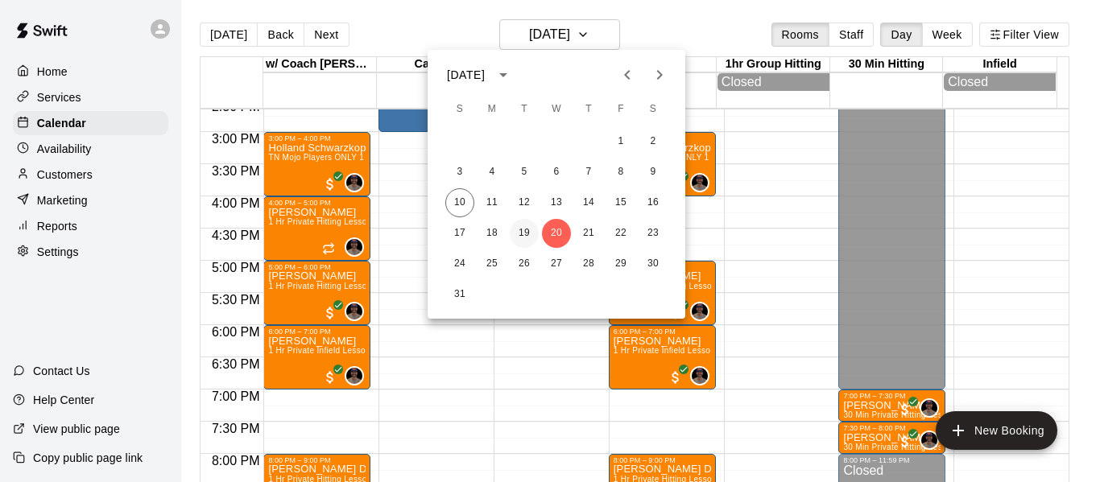
click at [514, 234] on button "19" at bounding box center [524, 233] width 29 height 29
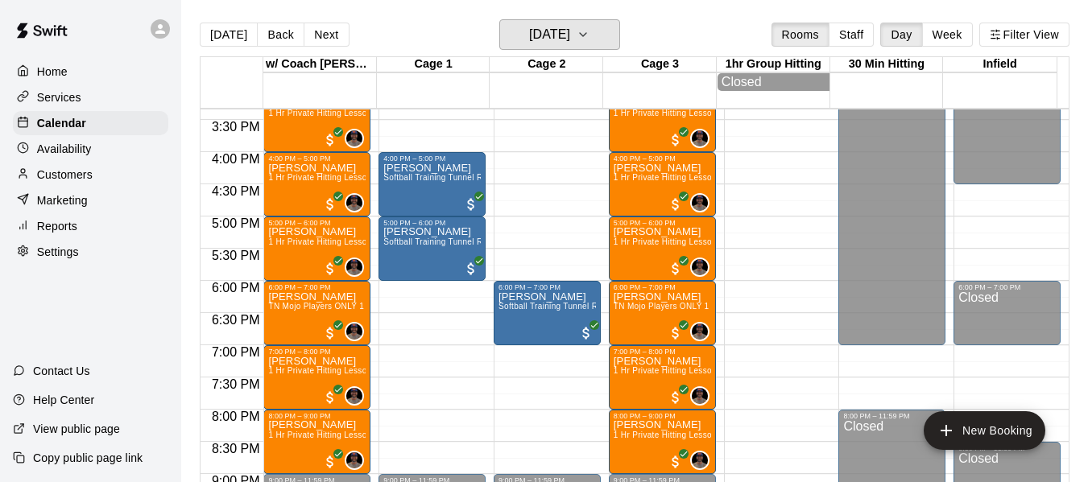
scroll to position [997, 0]
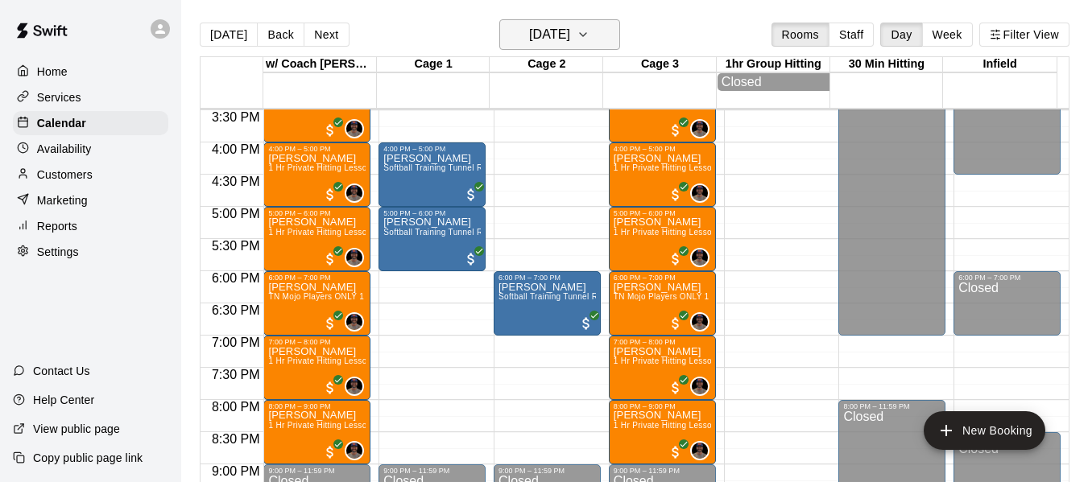
click at [589, 27] on icon "button" at bounding box center [582, 34] width 13 height 19
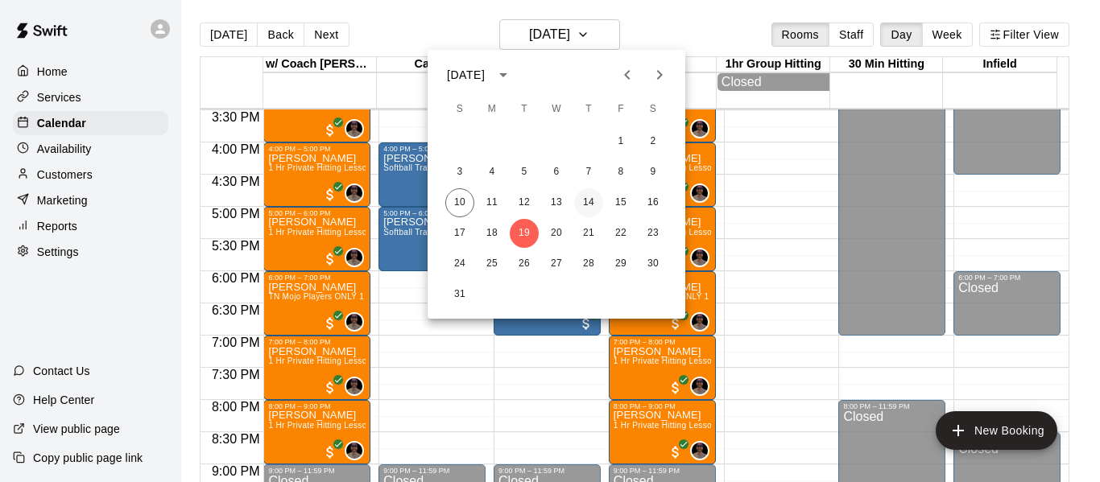
click at [602, 198] on button "14" at bounding box center [588, 202] width 29 height 29
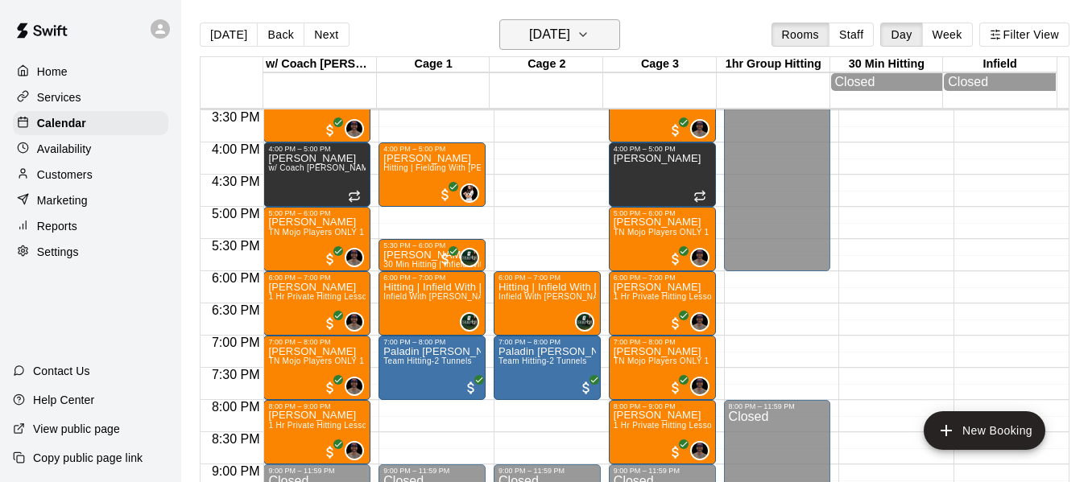
click at [589, 30] on icon "button" at bounding box center [582, 34] width 13 height 19
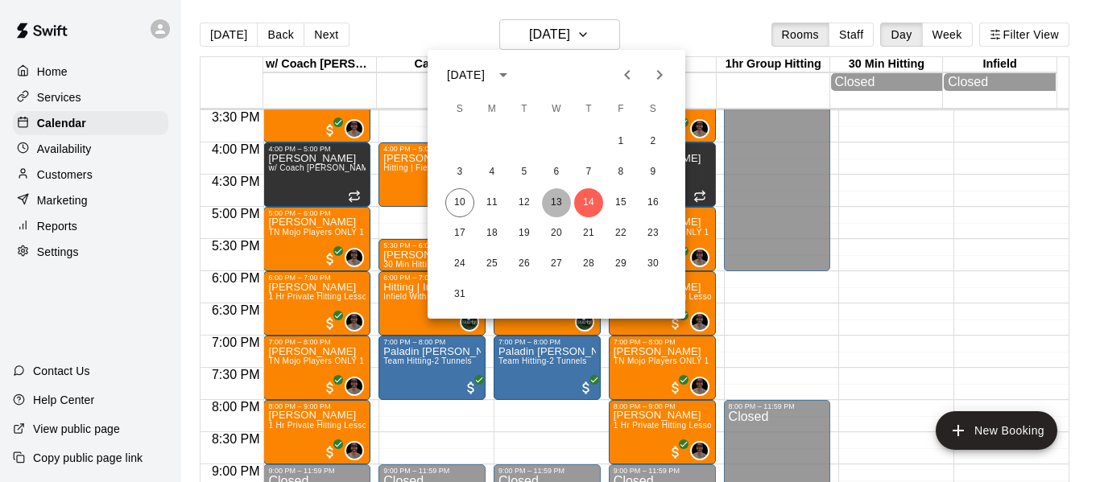
click at [555, 196] on button "13" at bounding box center [556, 202] width 29 height 29
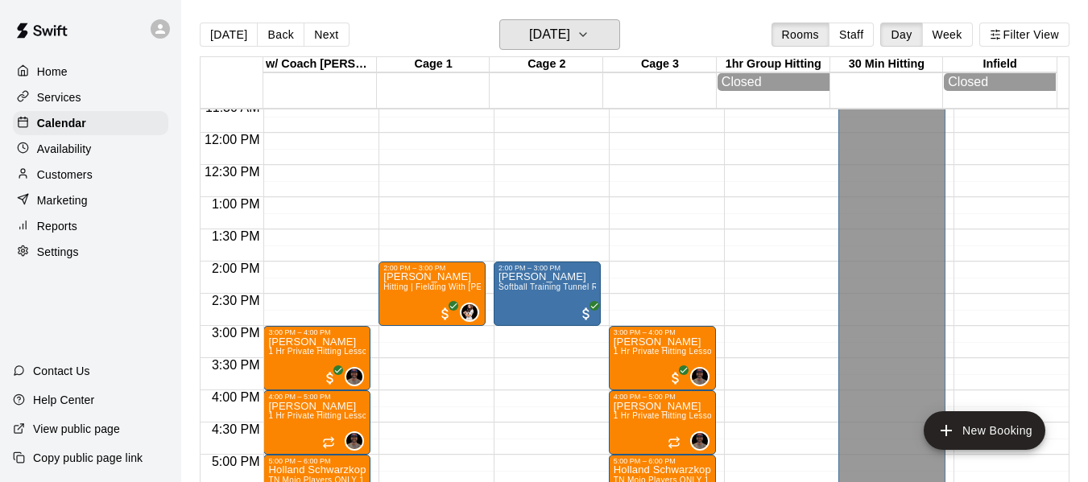
scroll to position [756, 0]
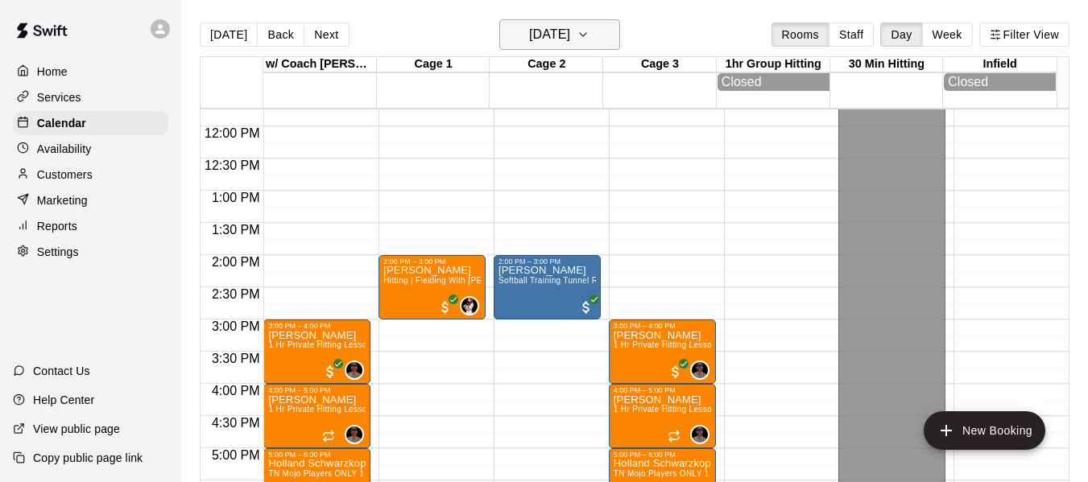
click at [620, 33] on button "Wednesday Aug 13" at bounding box center [559, 34] width 121 height 31
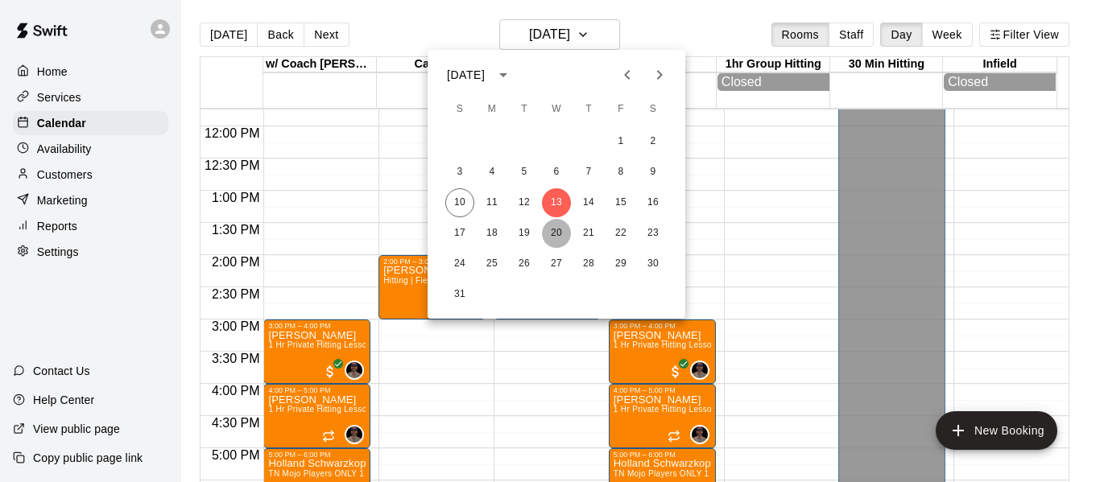
click at [557, 223] on button "20" at bounding box center [556, 233] width 29 height 29
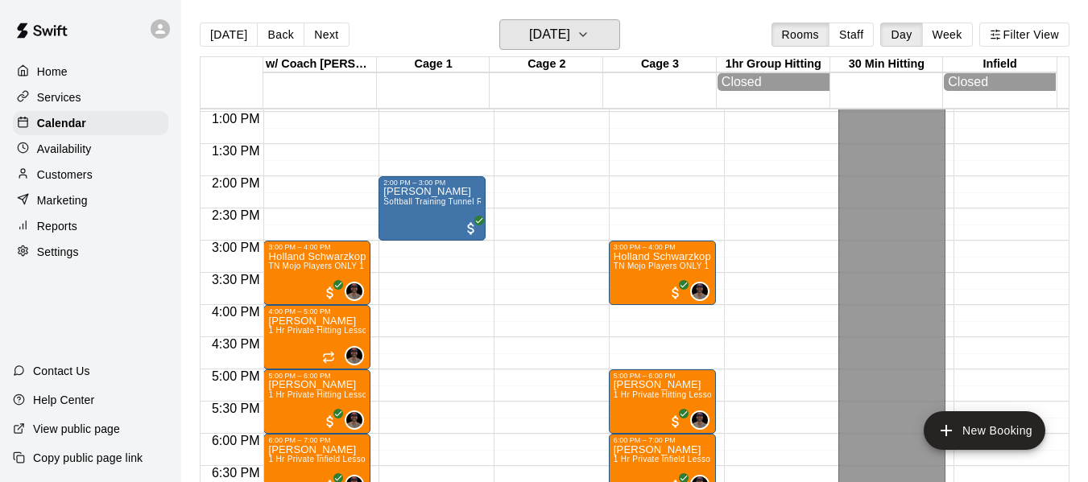
scroll to position [836, 0]
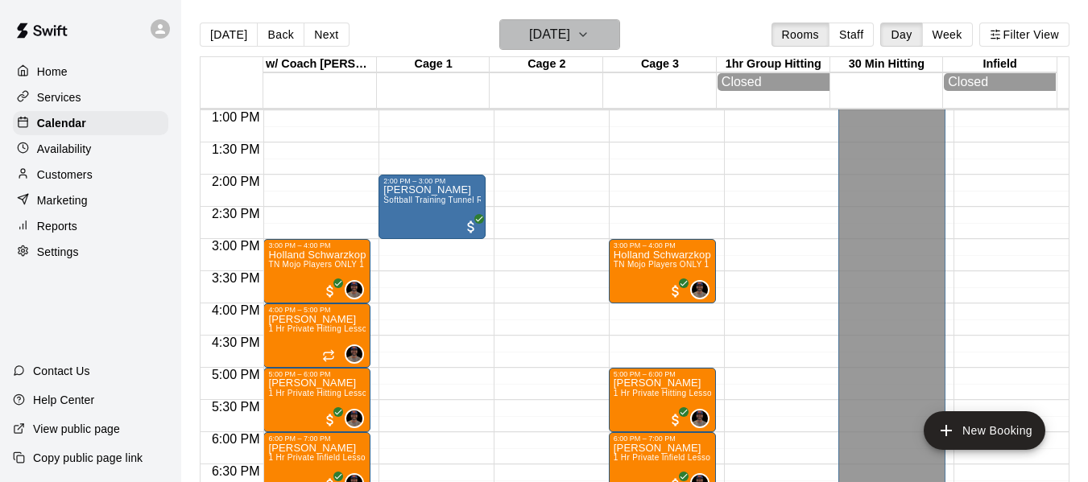
click at [589, 41] on icon "button" at bounding box center [582, 34] width 13 height 19
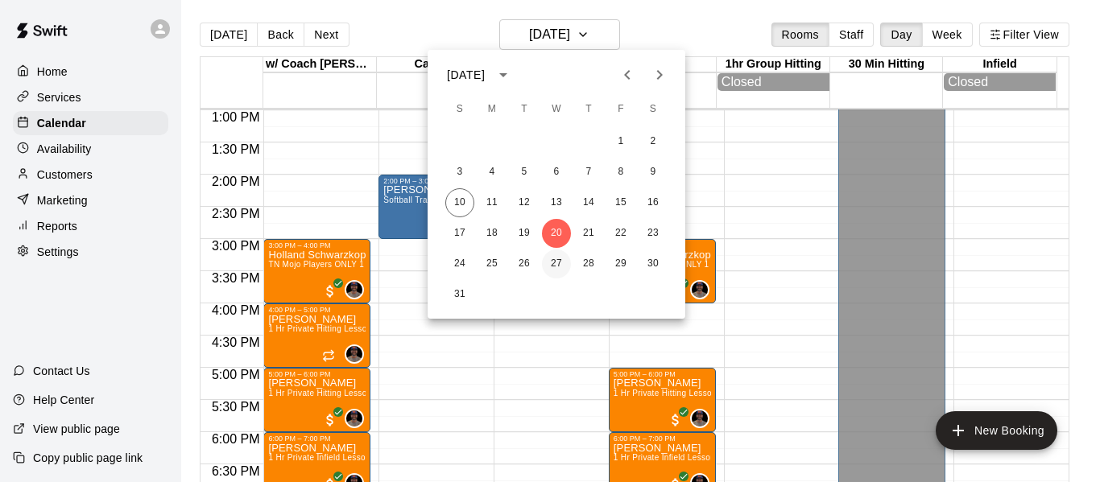
click at [559, 263] on button "27" at bounding box center [556, 264] width 29 height 29
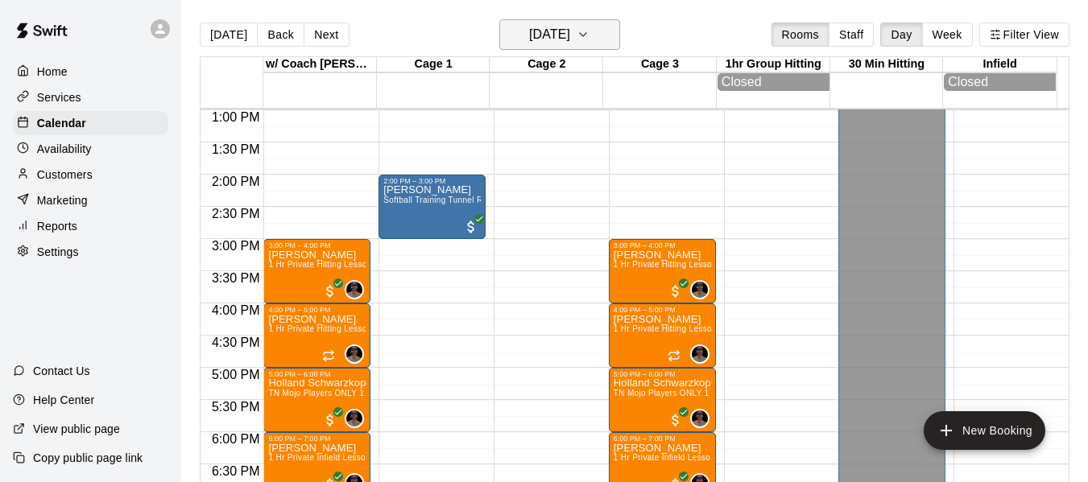
click at [586, 35] on icon "button" at bounding box center [583, 34] width 6 height 3
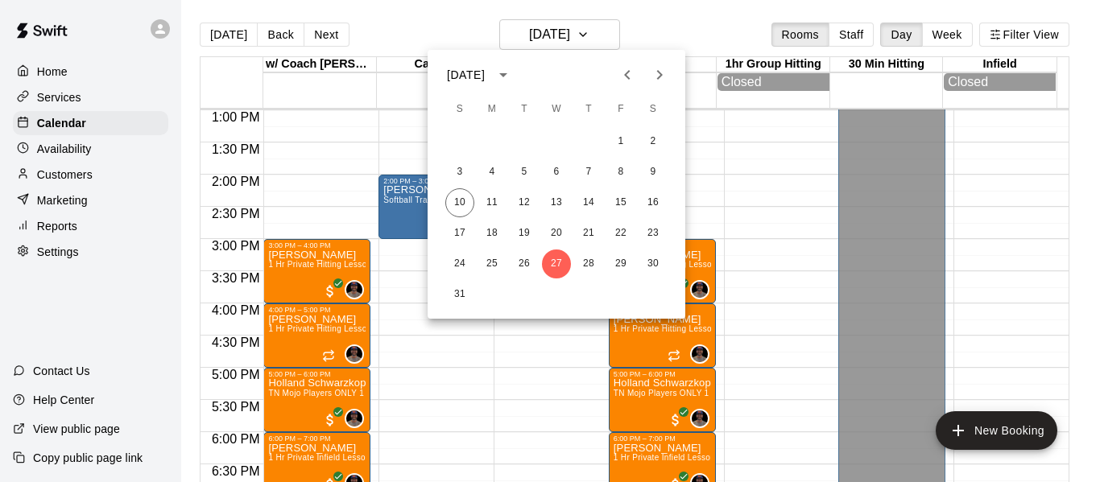
click at [658, 76] on icon "Next month" at bounding box center [659, 74] width 19 height 19
click at [548, 142] on button "3" at bounding box center [556, 141] width 29 height 29
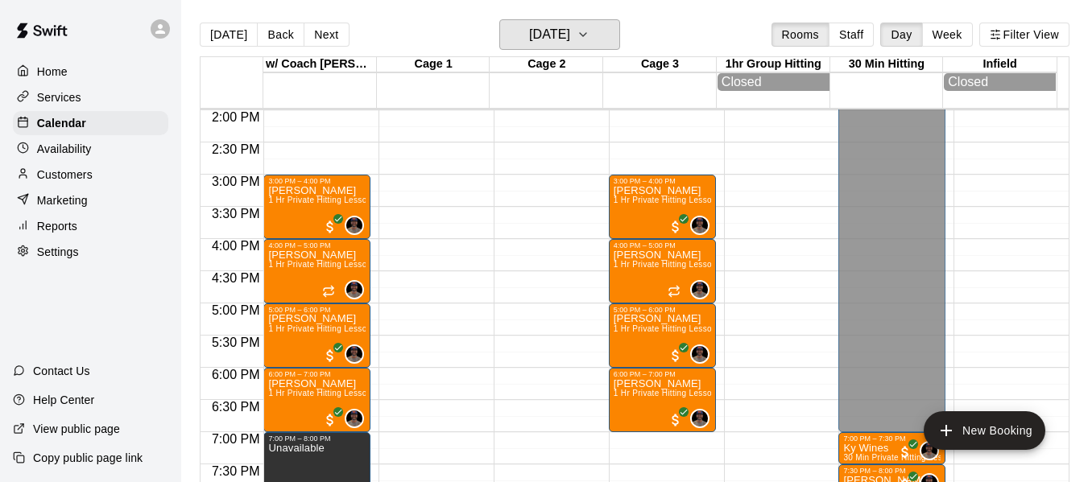
scroll to position [917, 0]
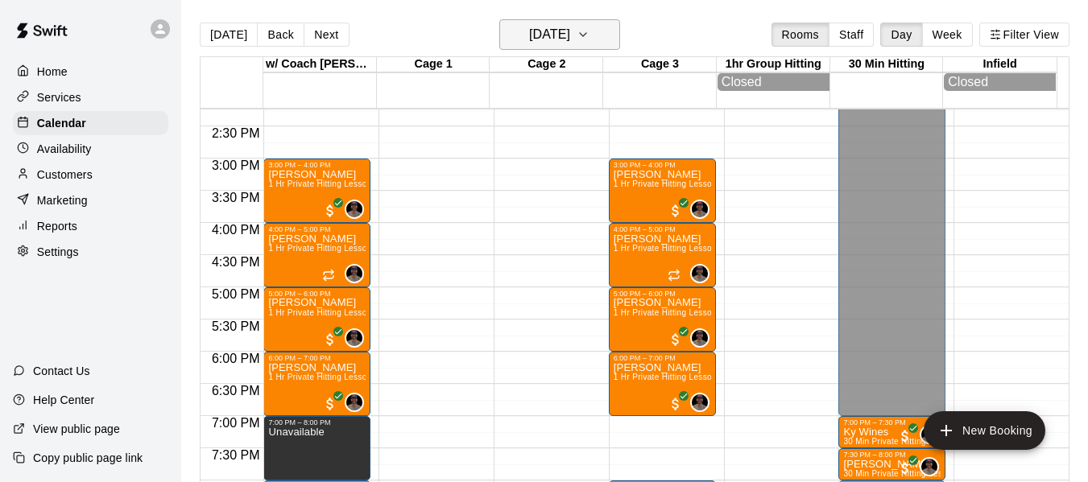
click at [589, 37] on icon "button" at bounding box center [582, 34] width 13 height 19
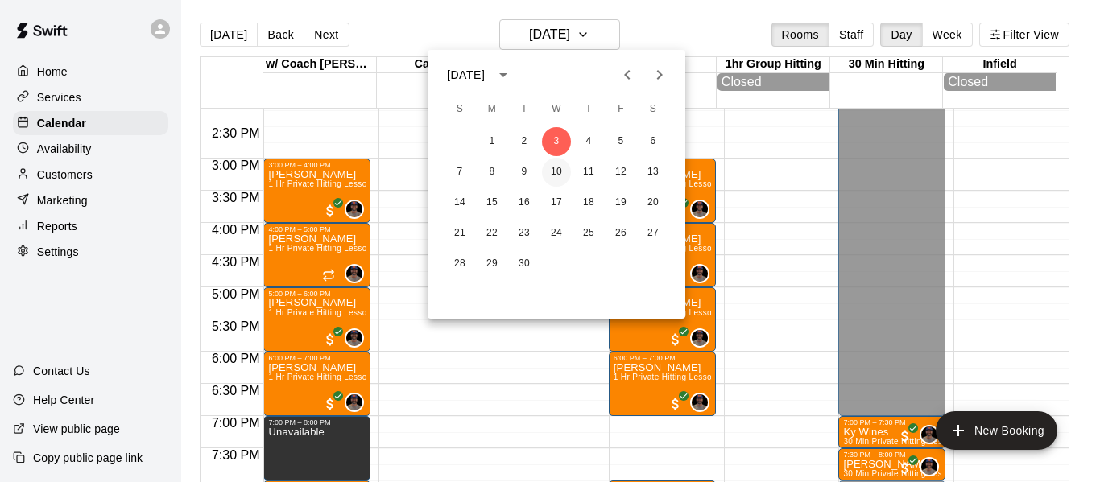
click at [559, 171] on button "10" at bounding box center [556, 172] width 29 height 29
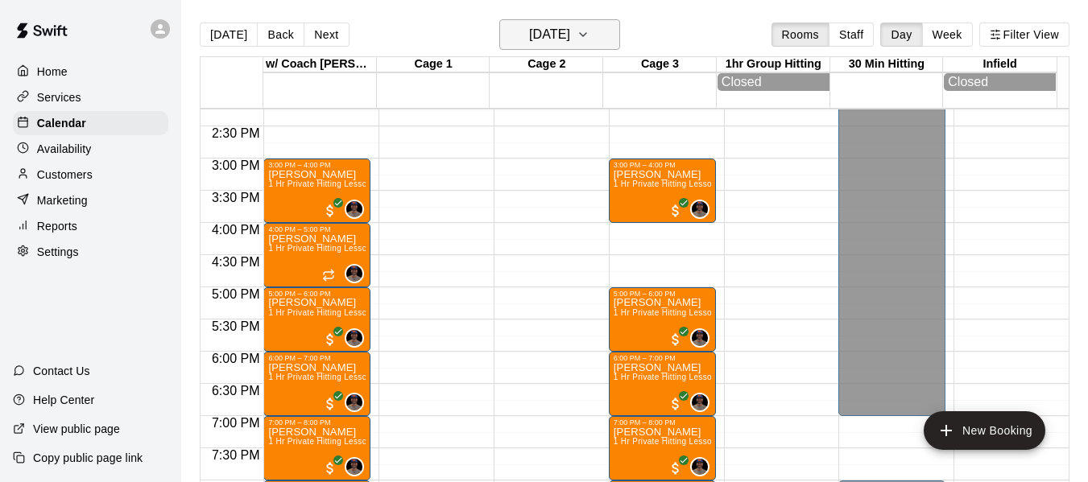
click at [620, 27] on button "Wednesday Sep 10" at bounding box center [559, 34] width 121 height 31
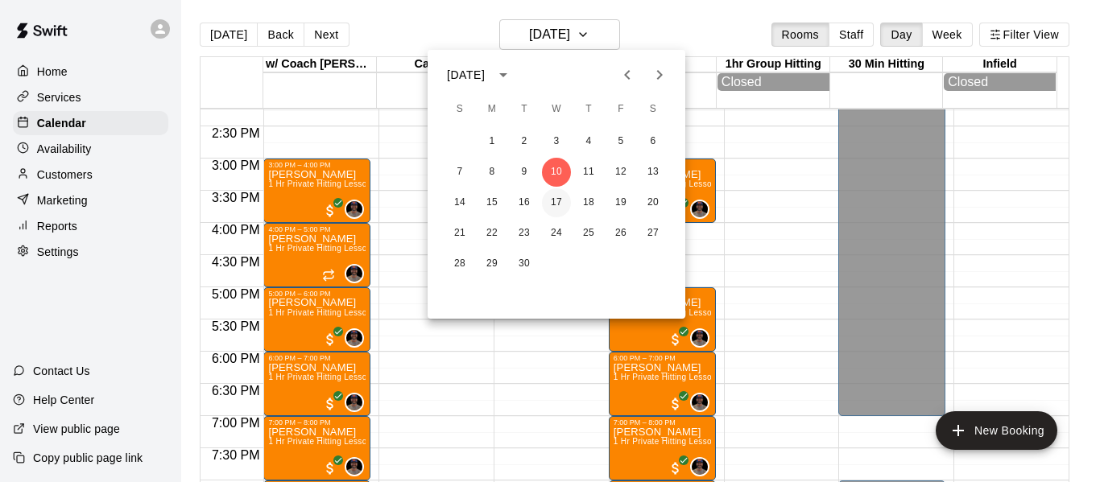
click at [559, 200] on button "17" at bounding box center [556, 202] width 29 height 29
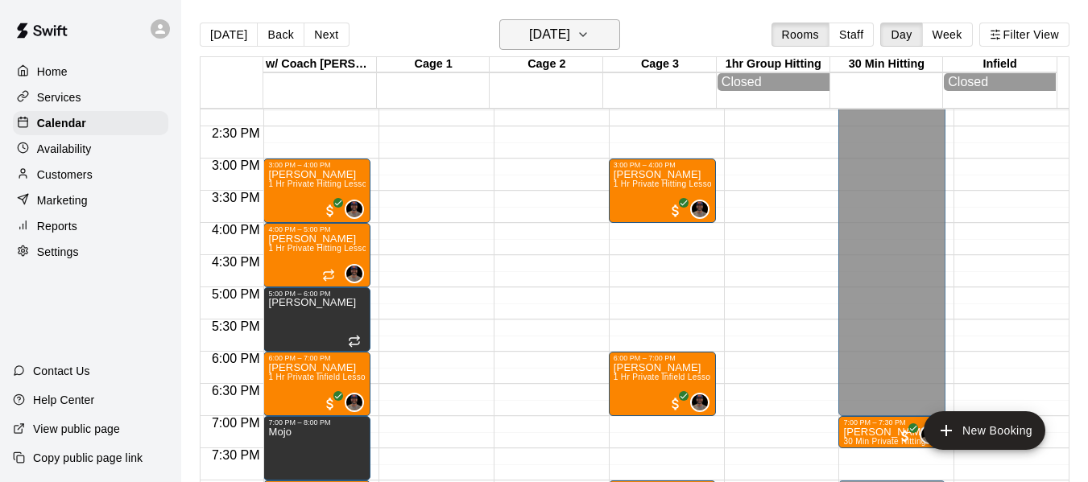
click at [589, 29] on icon "button" at bounding box center [582, 34] width 13 height 19
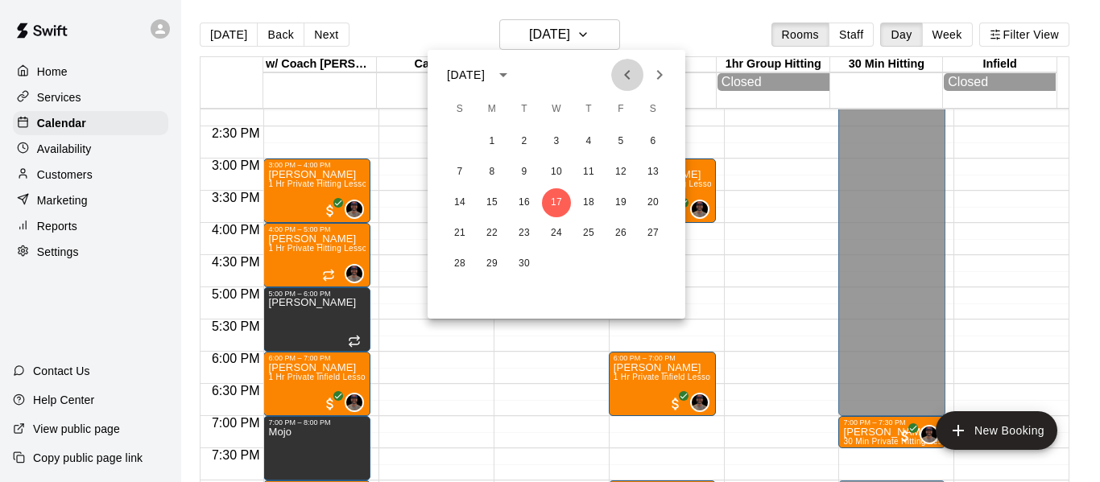
click at [621, 75] on icon "Previous month" at bounding box center [626, 74] width 19 height 19
click at [723, 31] on div at bounding box center [550, 241] width 1100 height 482
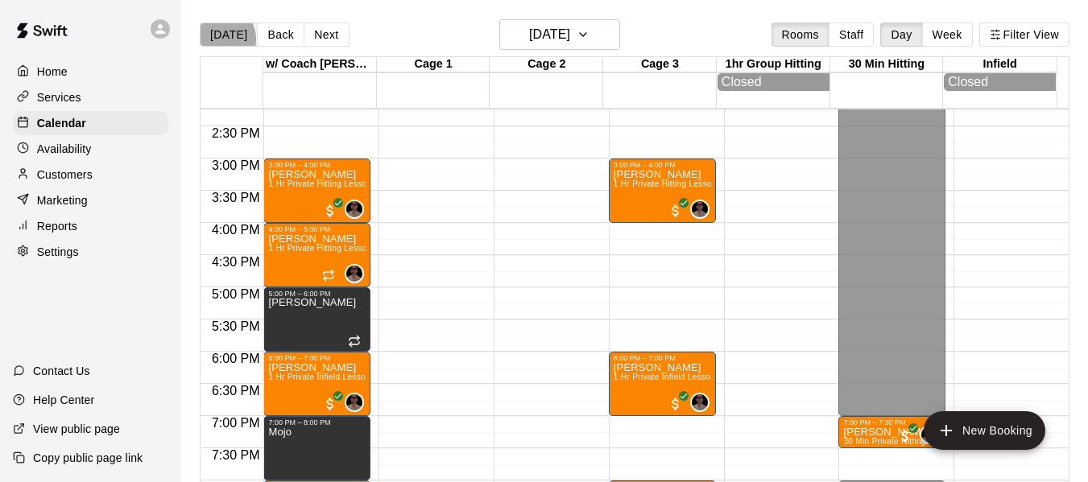
click at [217, 39] on button "[DATE]" at bounding box center [229, 35] width 58 height 24
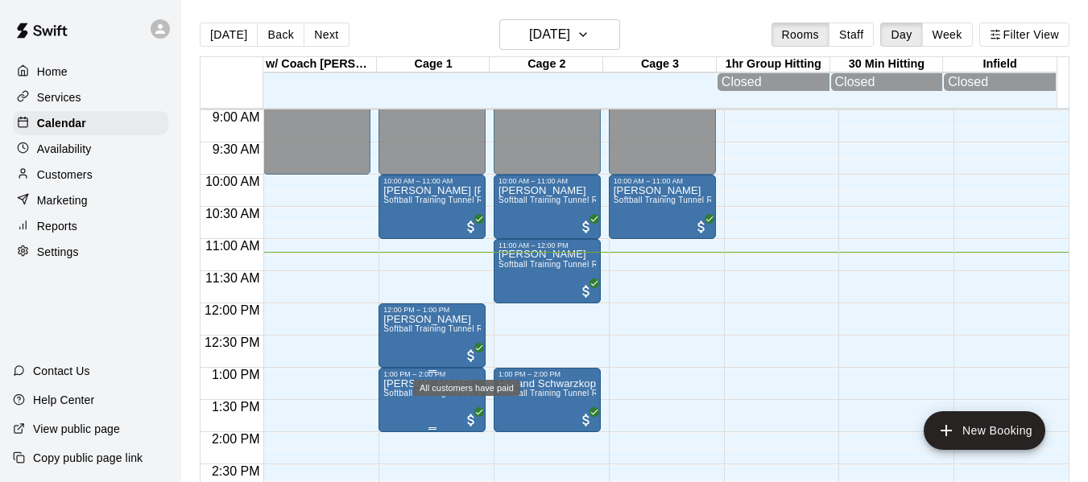
scroll to position [568, 0]
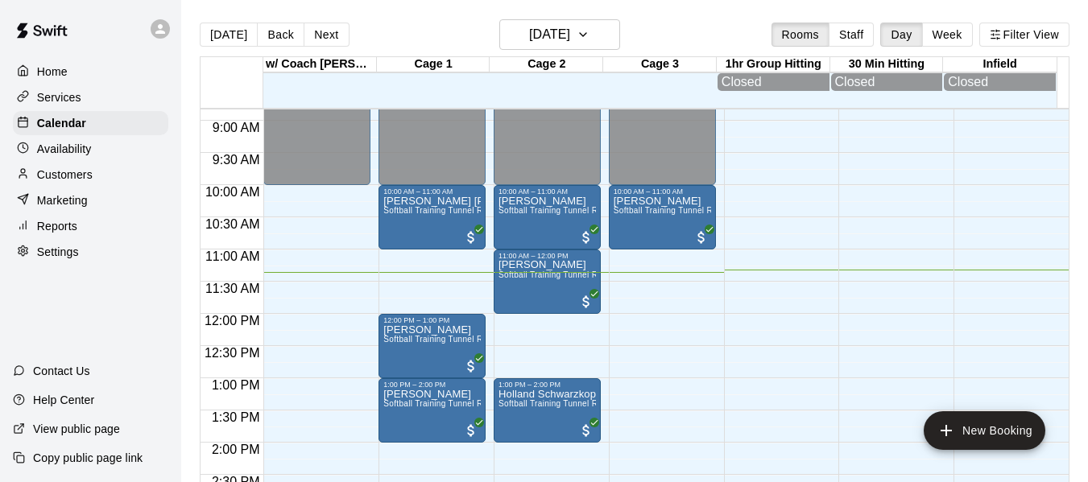
click at [200, 23] on button "[DATE]" at bounding box center [229, 35] width 58 height 24
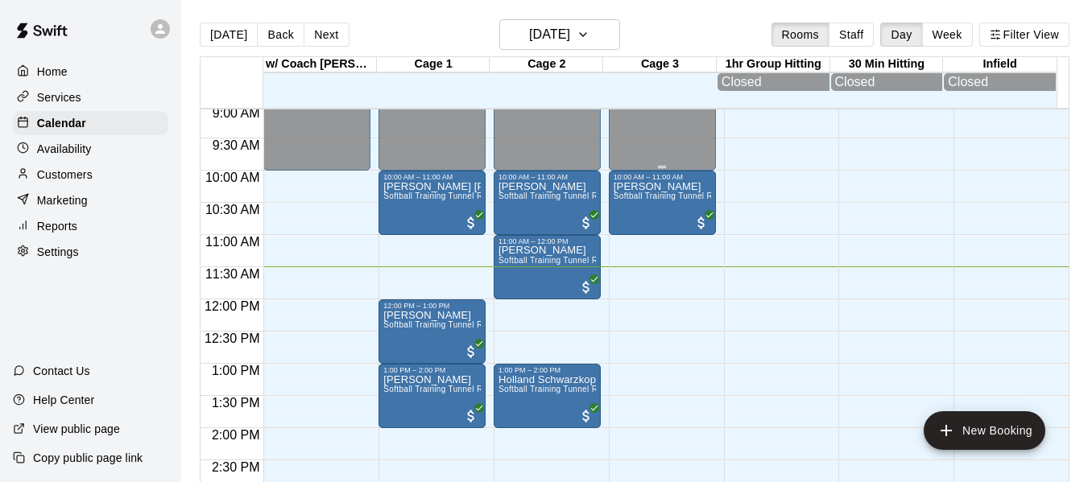
scroll to position [595, 0]
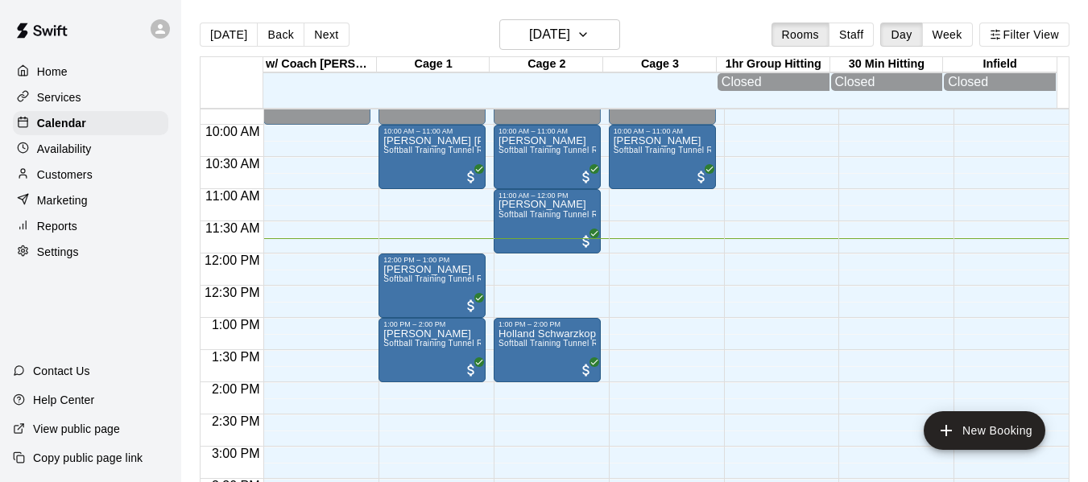
scroll to position [597, 0]
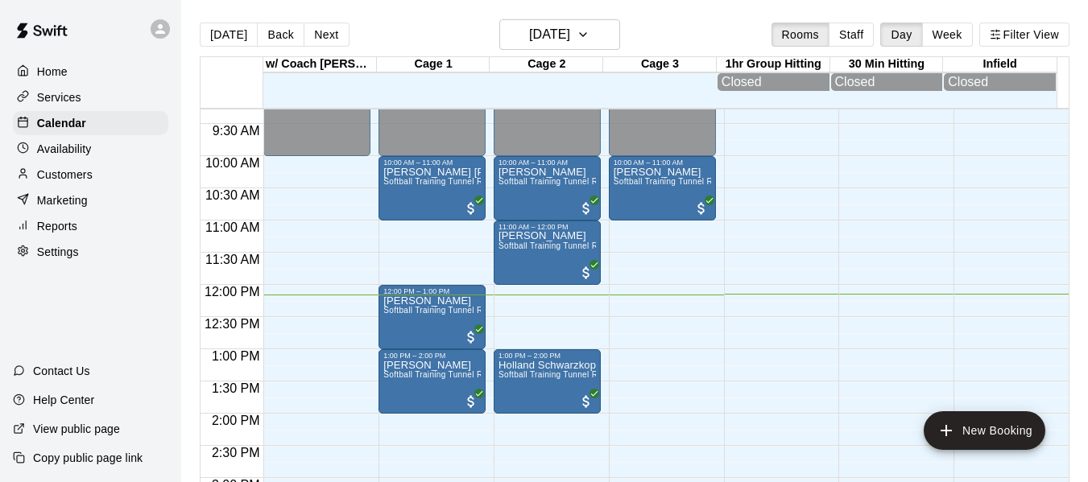
click at [387, 89] on div at bounding box center [434, 81] width 114 height 16
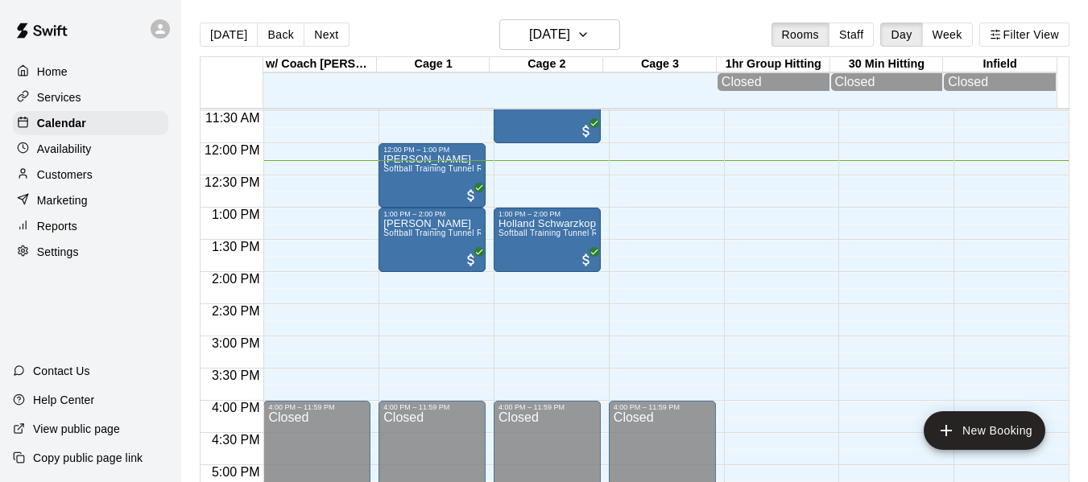
scroll to position [730, 0]
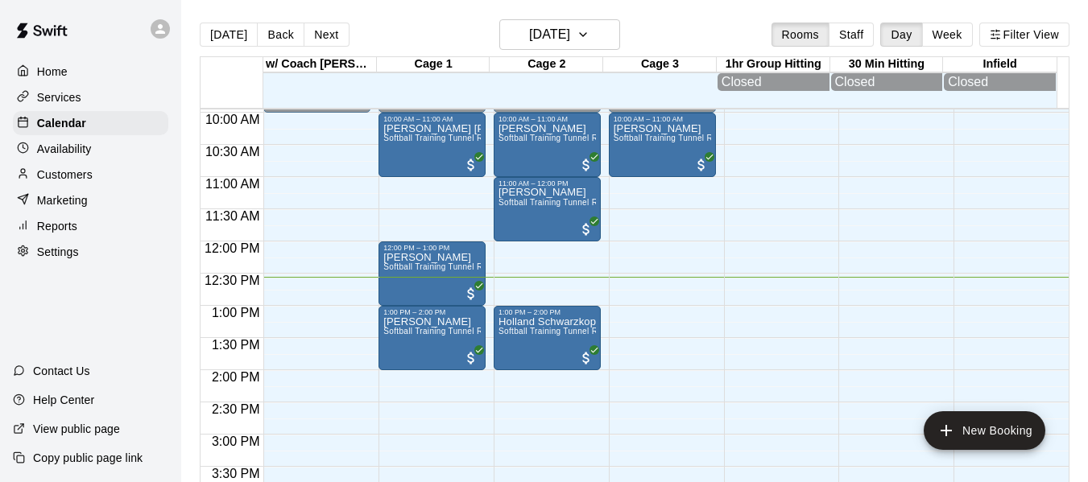
scroll to position [617, 0]
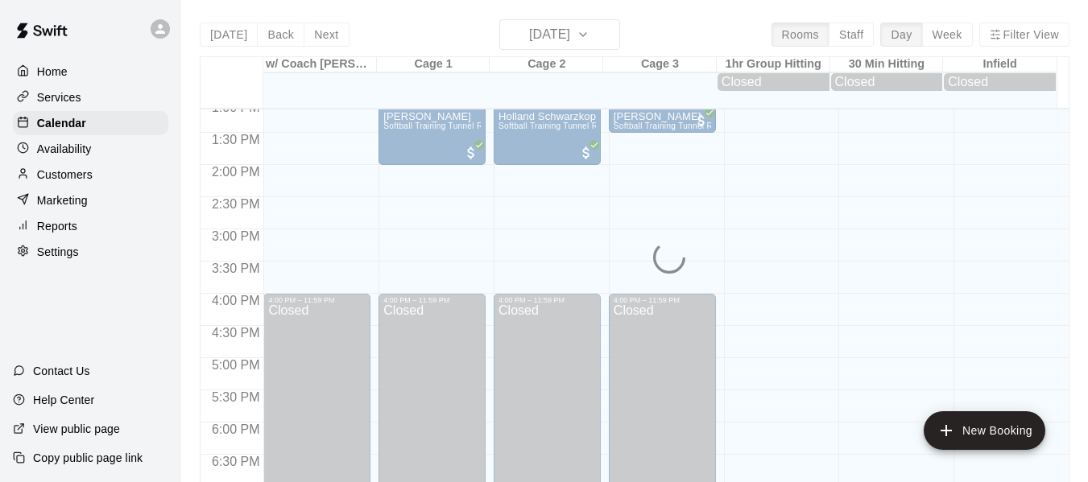
scroll to position [836, 0]
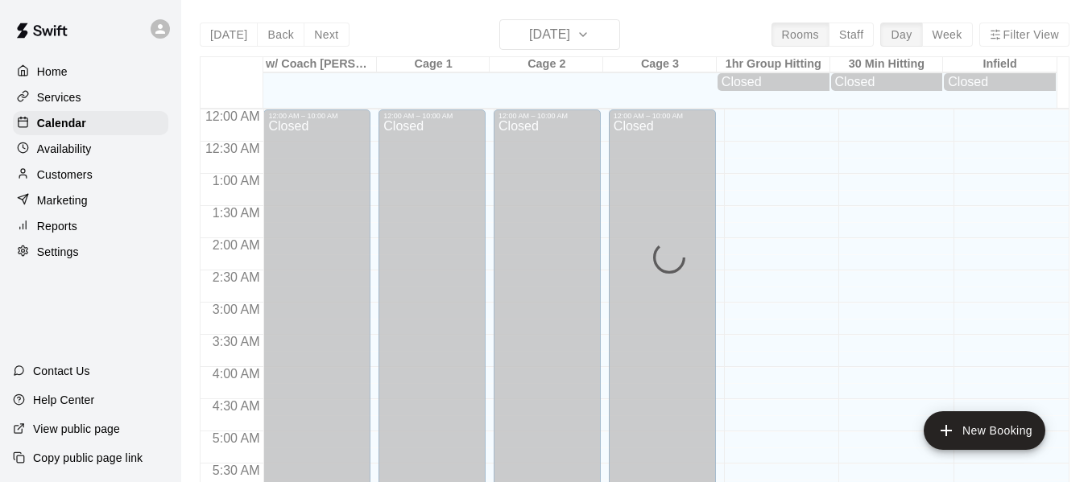
scroll to position [833, 0]
